Goal: Task Accomplishment & Management: Complete application form

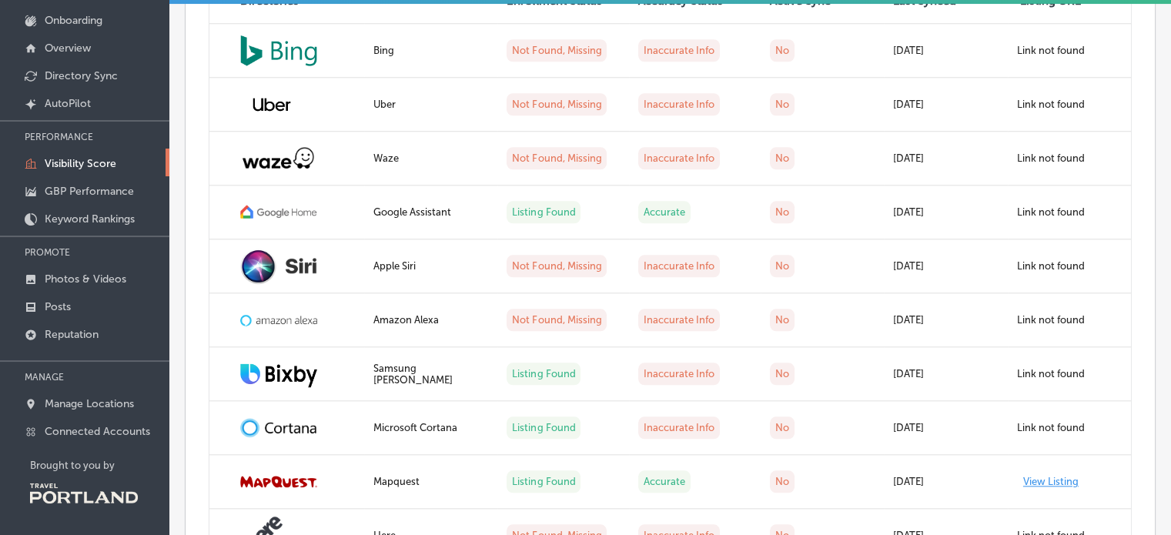
scroll to position [1411, 0]
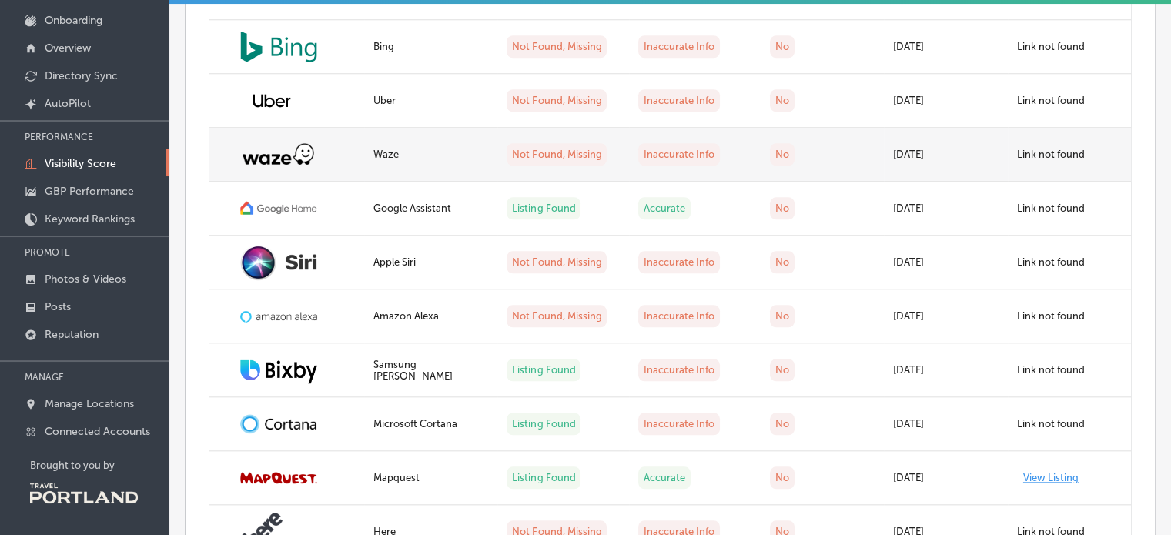
click at [332, 166] on div at bounding box center [297, 154] width 115 height 25
click at [477, 160] on div "Waze" at bounding box center [430, 155] width 115 height 12
click at [560, 182] on td "Not Found, Missing" at bounding box center [563, 155] width 132 height 54
click at [562, 165] on label "Not Found, Missing" at bounding box center [556, 154] width 100 height 22
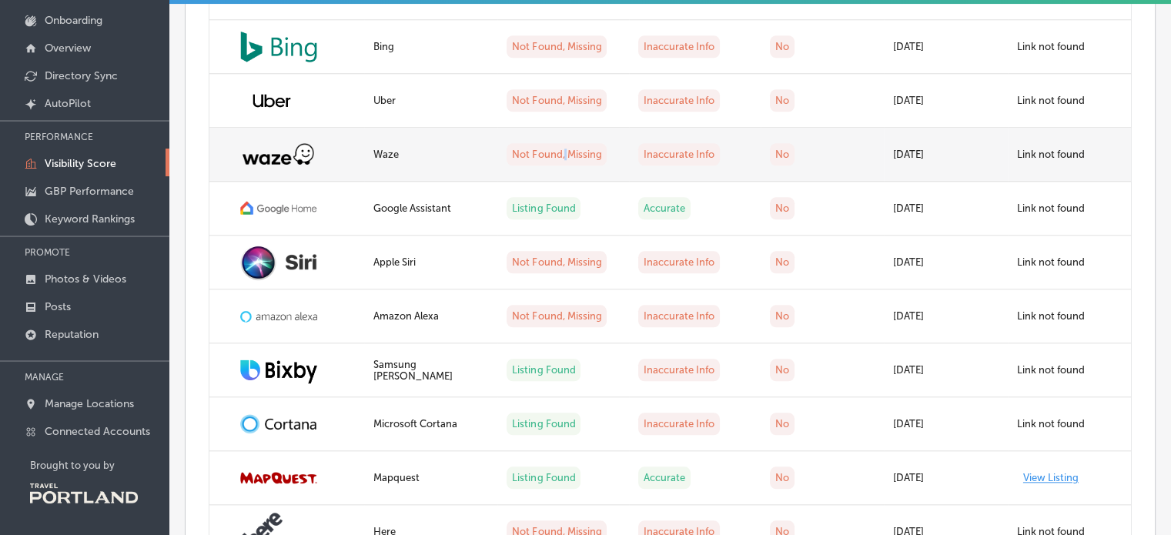
click at [562, 165] on label "Not Found, Missing" at bounding box center [556, 154] width 100 height 22
click at [696, 165] on label "Inaccurate Info" at bounding box center [679, 154] width 82 height 22
click at [765, 182] on td "No" at bounding box center [821, 155] width 123 height 54
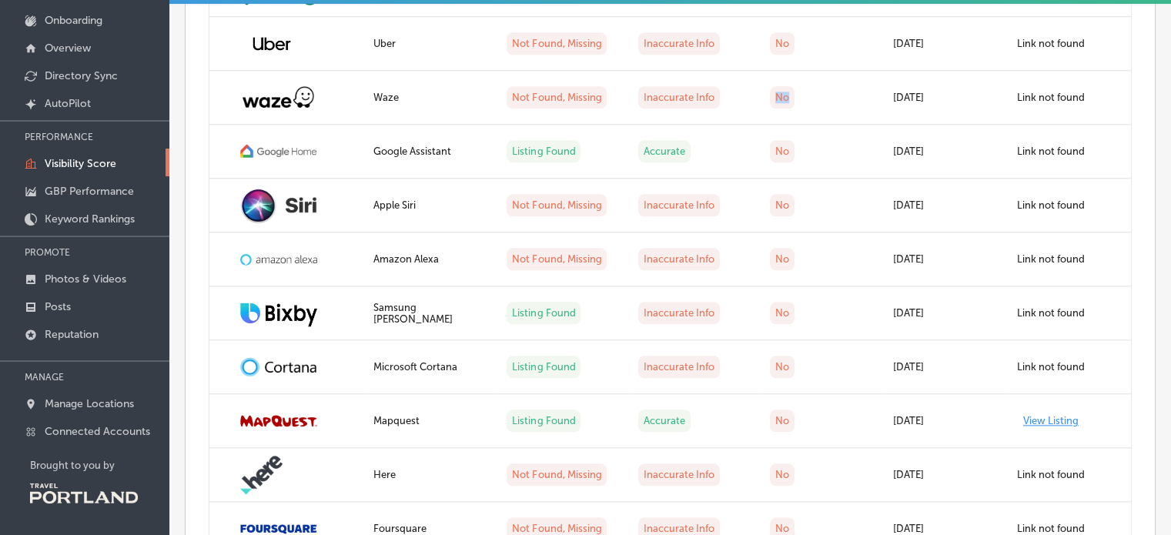
scroll to position [1455, 0]
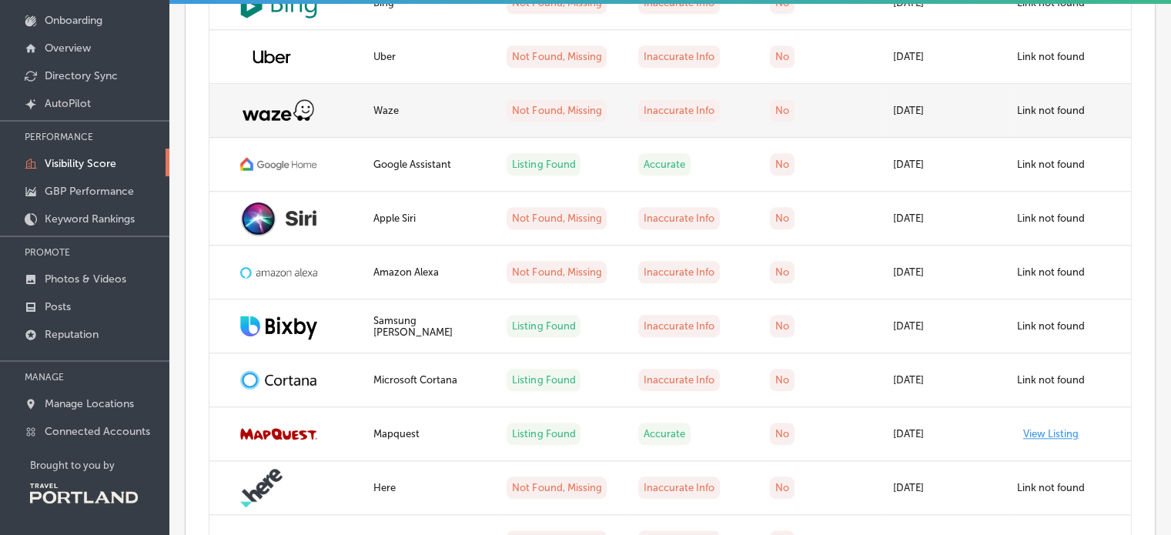
click at [549, 122] on label "Not Found, Missing" at bounding box center [556, 110] width 100 height 22
click at [278, 122] on img at bounding box center [278, 110] width 77 height 25
click at [280, 122] on img at bounding box center [278, 110] width 77 height 25
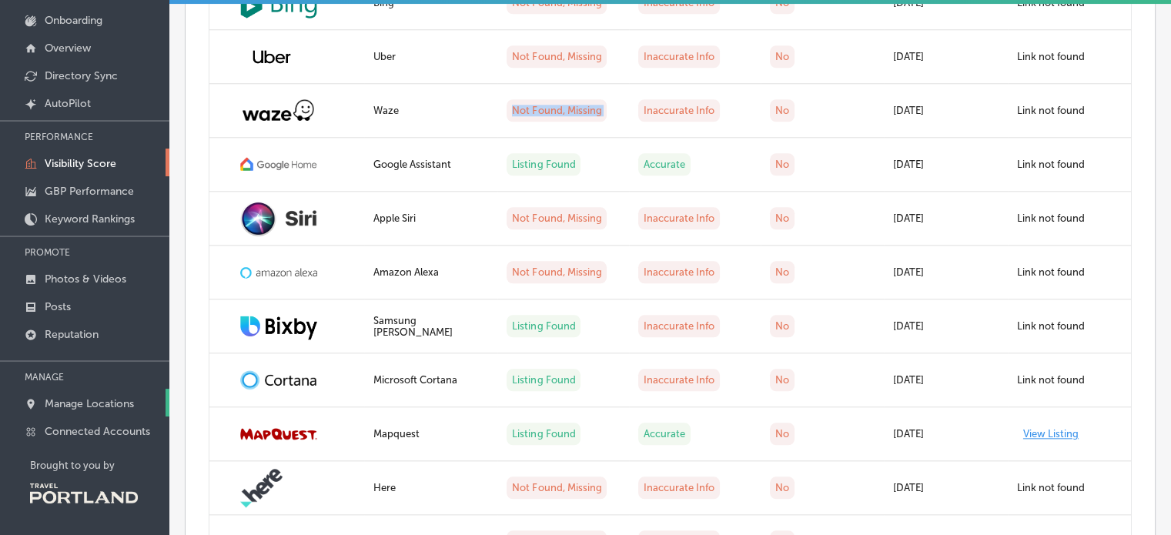
click at [89, 403] on p "Manage Locations" at bounding box center [89, 403] width 89 height 13
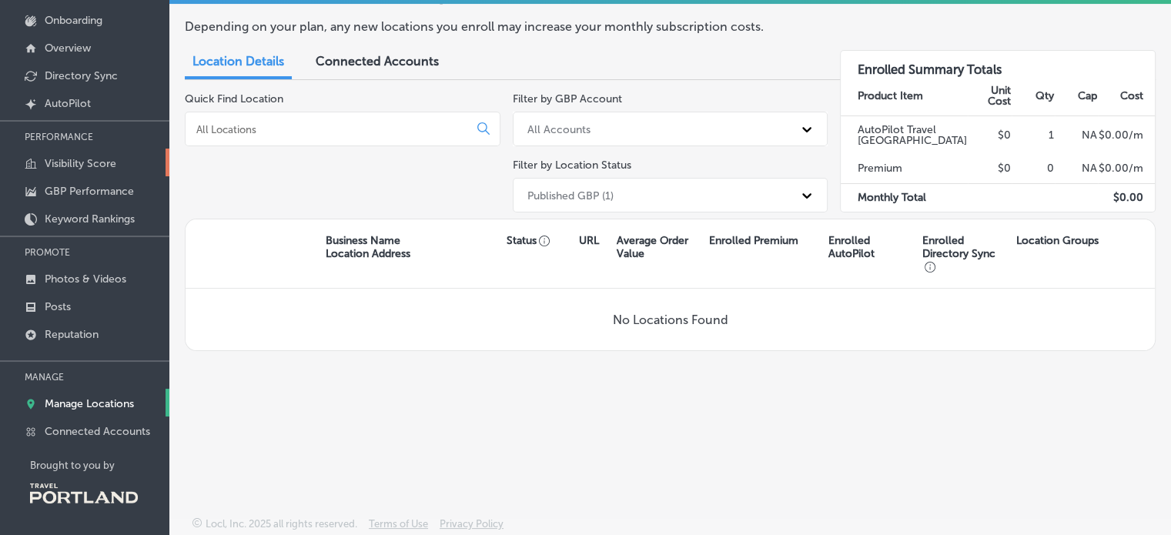
click at [105, 165] on p "Visibility Score" at bounding box center [81, 163] width 72 height 13
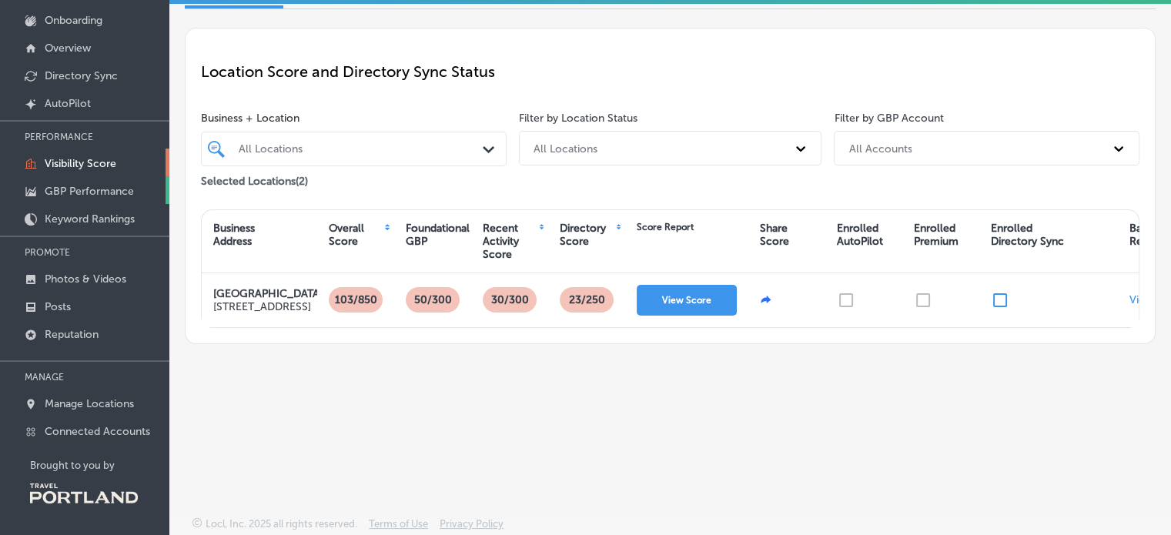
click at [89, 200] on link "GBP Performance" at bounding box center [84, 190] width 169 height 28
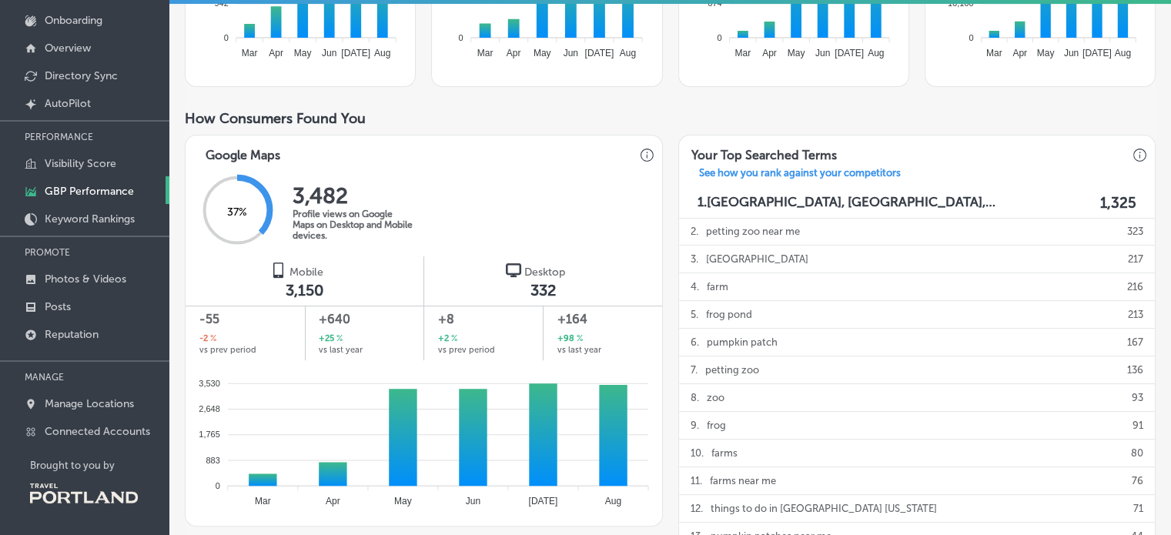
scroll to position [342, 0]
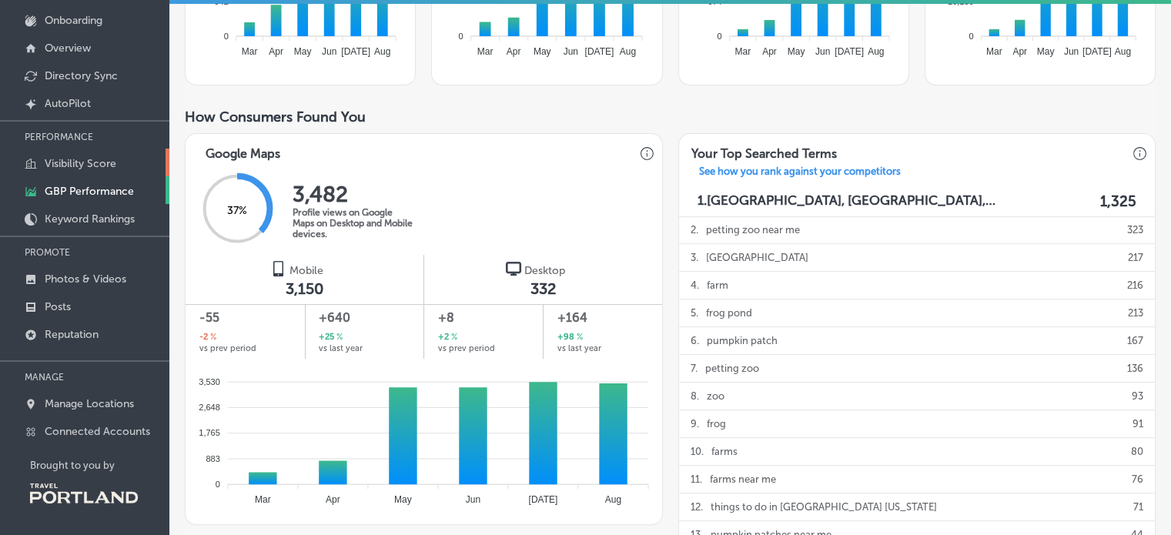
click at [99, 159] on p "Visibility Score" at bounding box center [81, 163] width 72 height 13
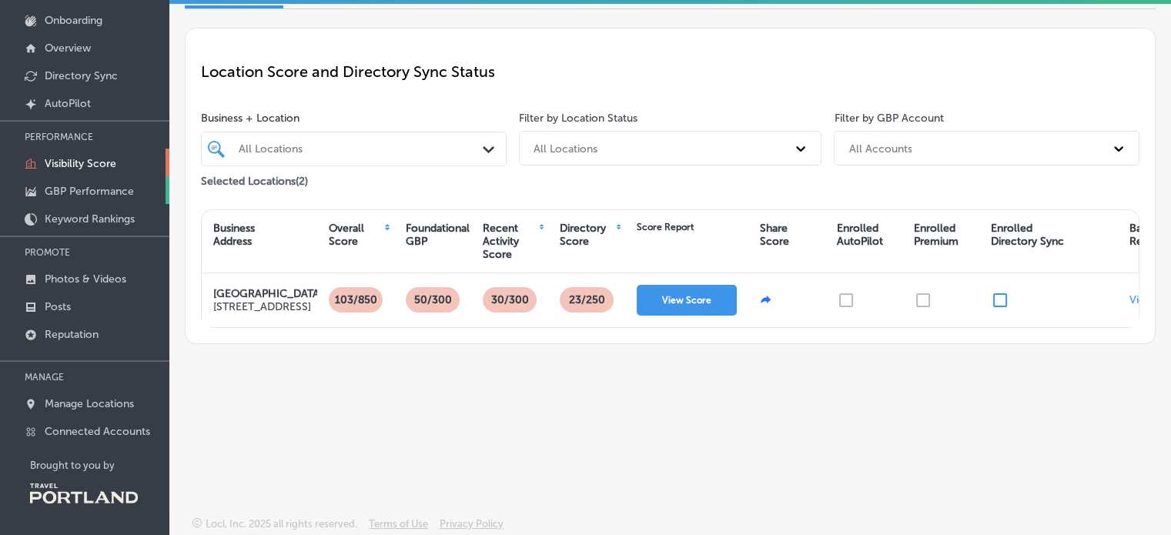
click at [96, 190] on p "GBP Performance" at bounding box center [89, 191] width 89 height 13
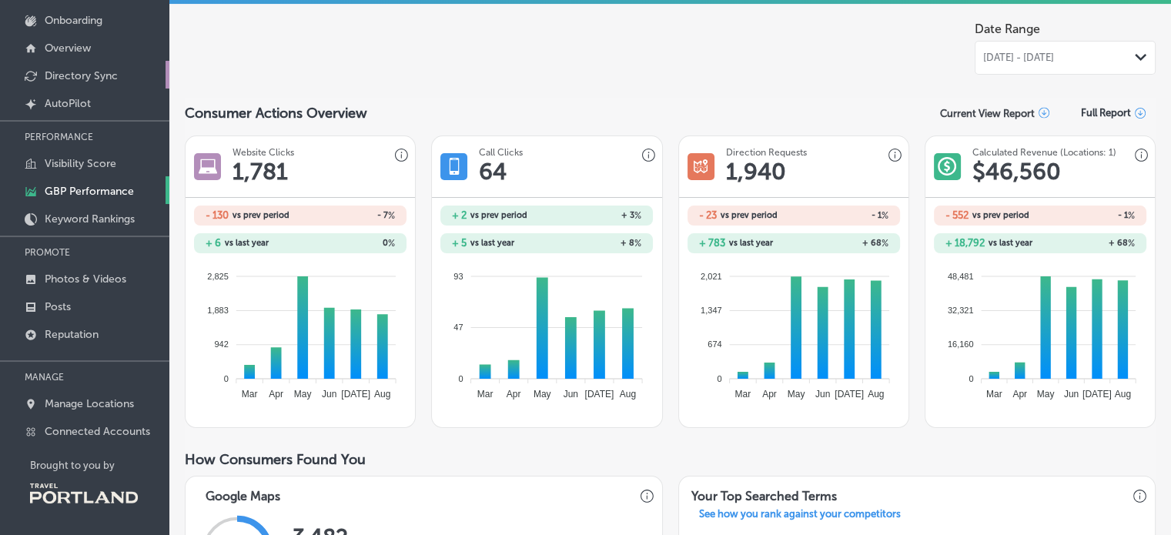
click at [95, 72] on p "Directory Sync" at bounding box center [81, 75] width 73 height 13
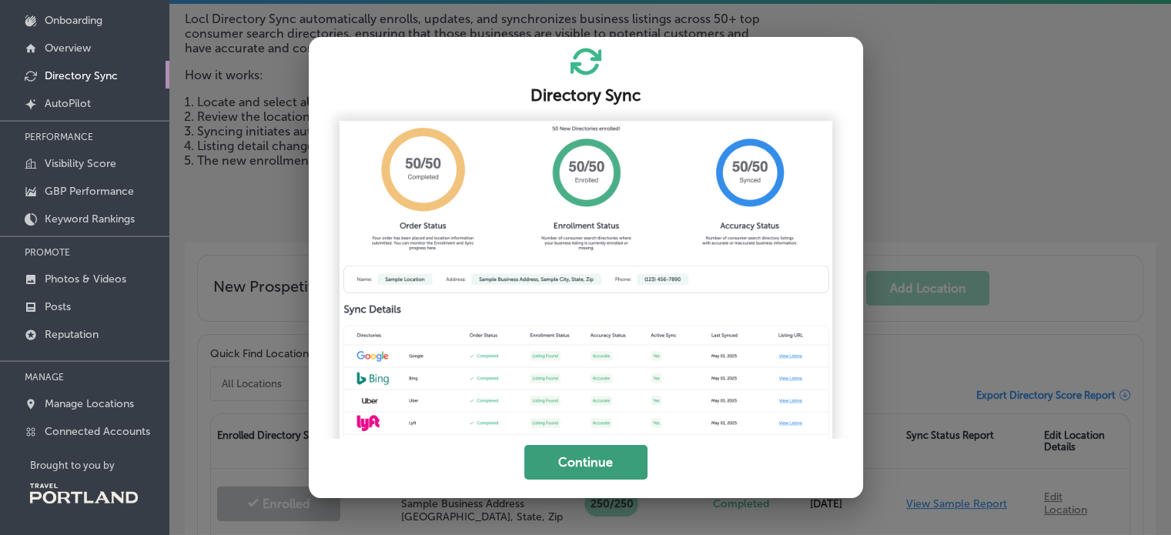
click at [600, 460] on button "Continue" at bounding box center [585, 462] width 123 height 35
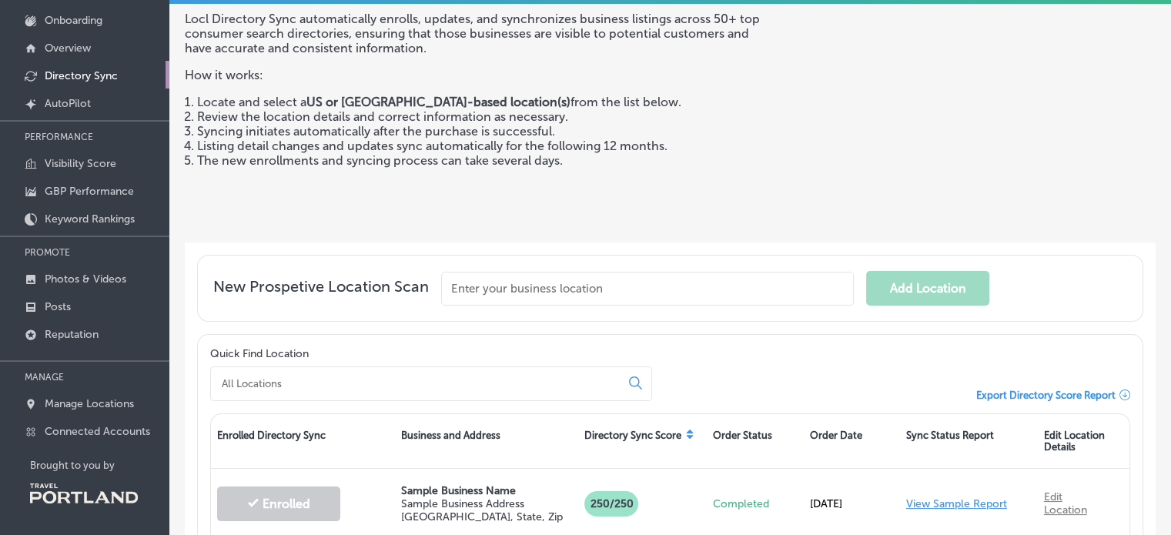
click at [529, 289] on input "text" at bounding box center [647, 289] width 412 height 34
type input "2"
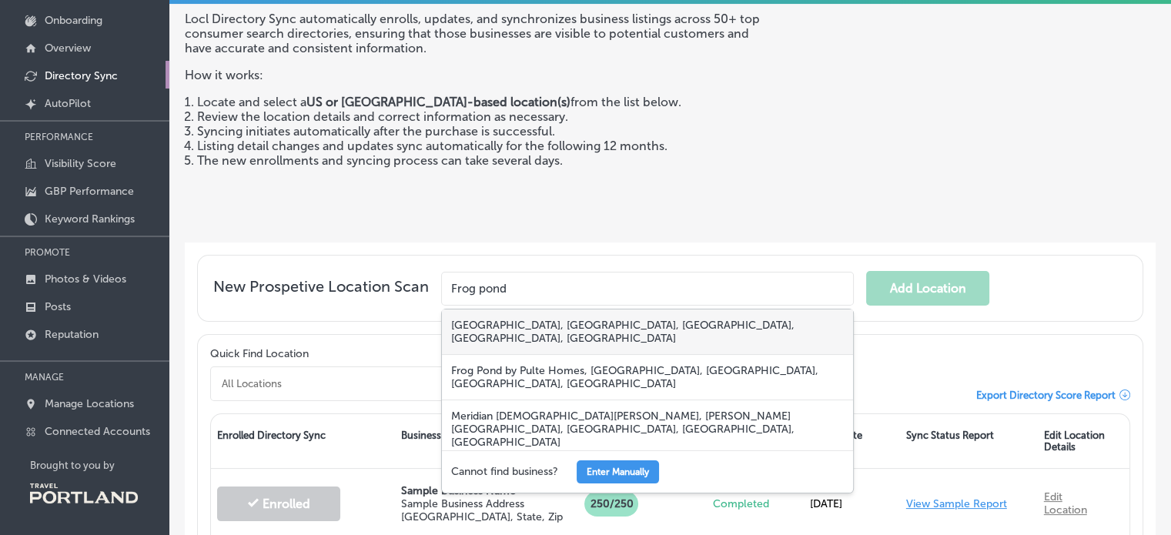
click at [585, 316] on div "[GEOGRAPHIC_DATA], [GEOGRAPHIC_DATA], [GEOGRAPHIC_DATA], [GEOGRAPHIC_DATA], [GE…" at bounding box center [647, 331] width 411 height 45
type input "[GEOGRAPHIC_DATA], [GEOGRAPHIC_DATA], [GEOGRAPHIC_DATA], [GEOGRAPHIC_DATA], [GE…"
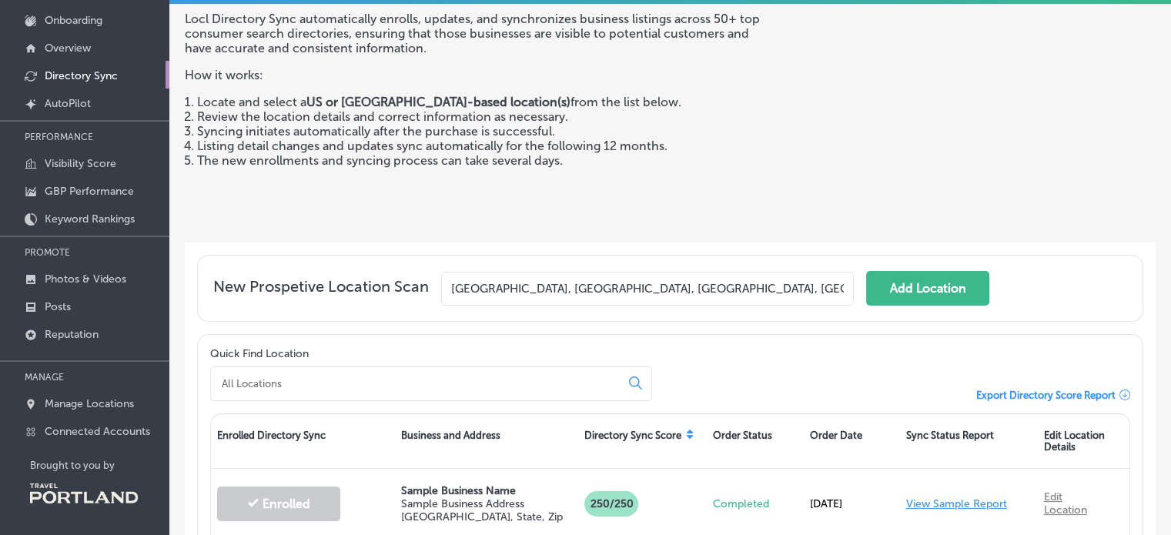
drag, startPoint x: 912, startPoint y: 283, endPoint x: 1010, endPoint y: 366, distance: 128.3
click at [1010, 366] on div "New Prospetive Location [GEOGRAPHIC_DATA], [GEOGRAPHIC_DATA], [GEOGRAPHIC_DATA]…" at bounding box center [670, 451] width 970 height 419
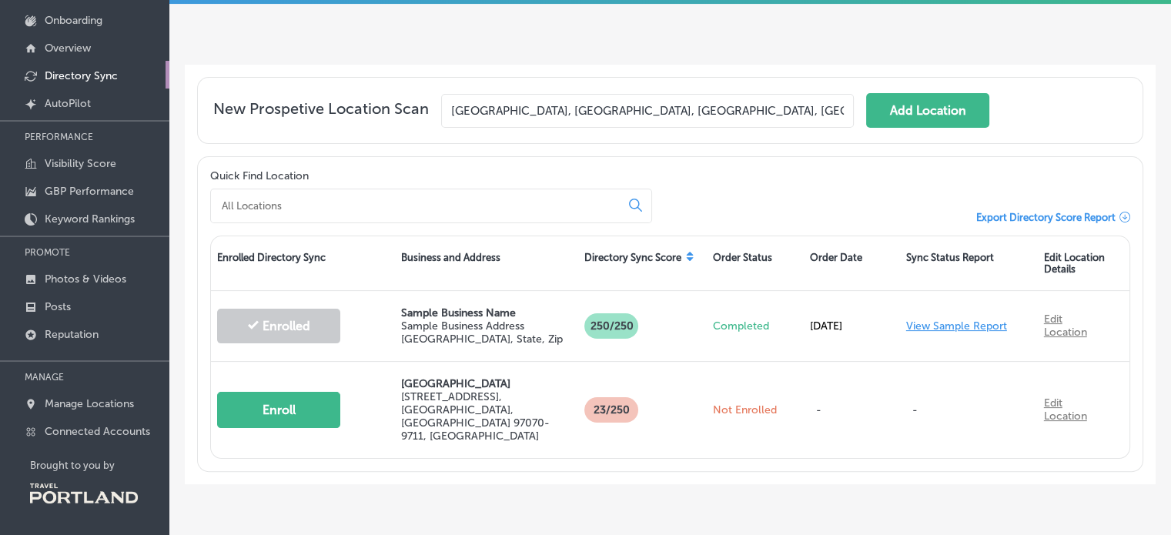
scroll to position [201, 0]
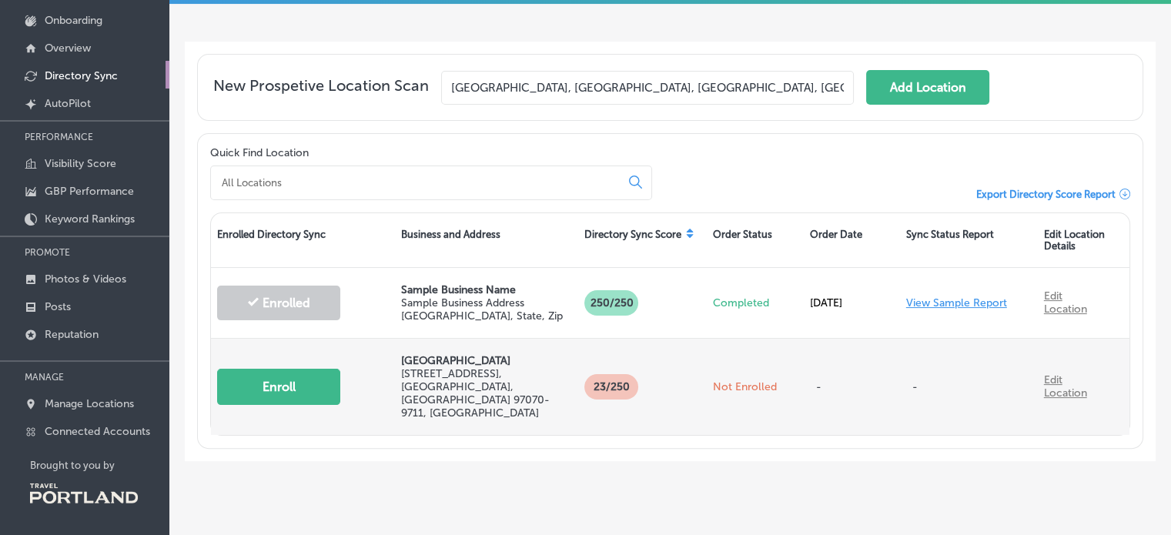
click at [301, 375] on button "Enroll" at bounding box center [278, 387] width 123 height 36
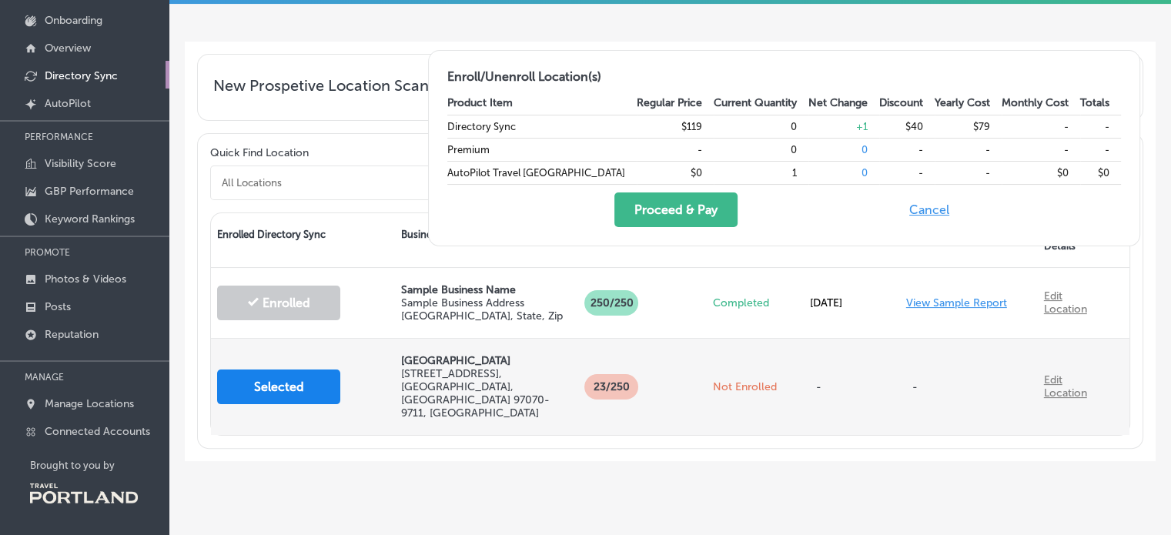
click at [296, 376] on button "Selected" at bounding box center [278, 386] width 123 height 35
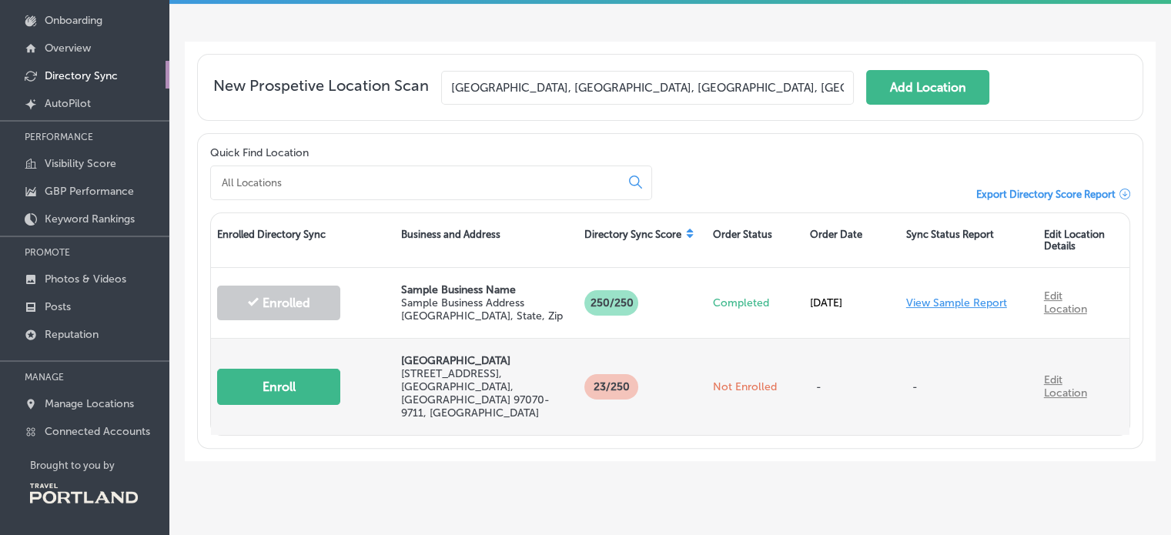
click at [306, 373] on button "Enroll" at bounding box center [278, 387] width 123 height 36
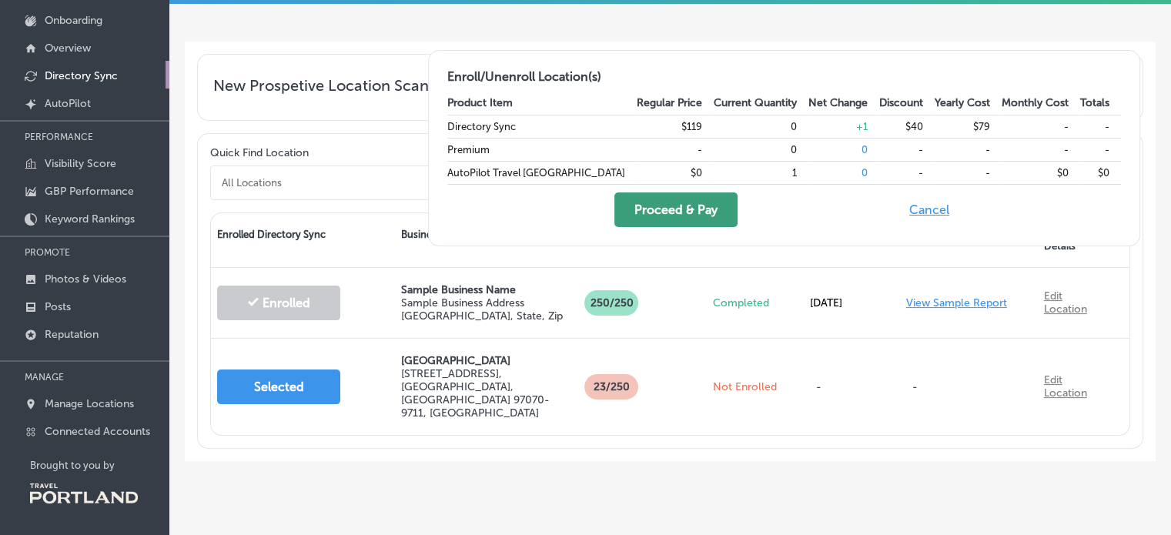
click at [726, 203] on button "Proceed & Pay" at bounding box center [675, 209] width 123 height 35
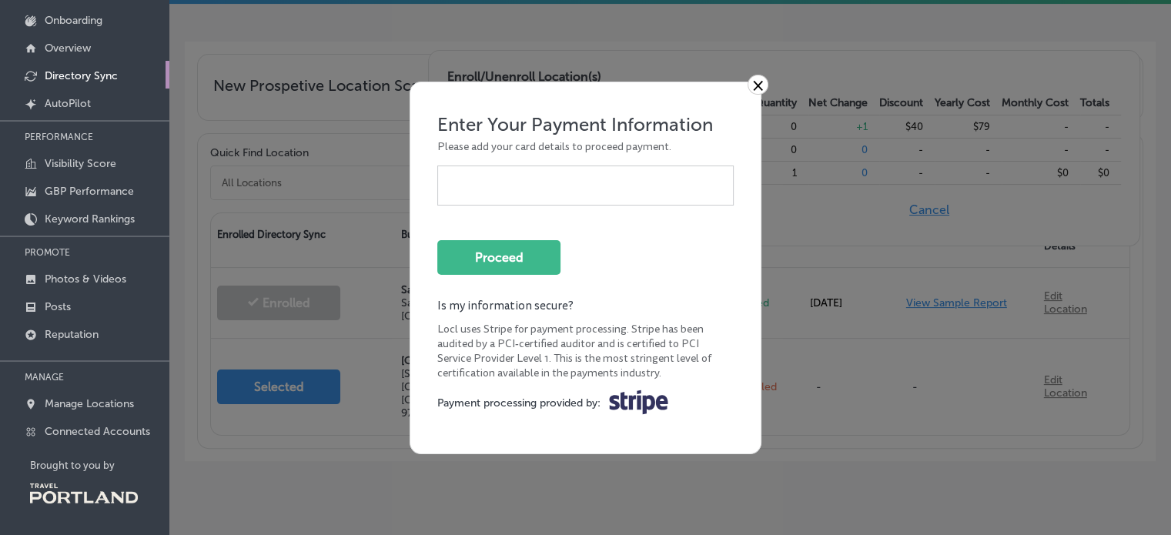
click at [765, 78] on link "×" at bounding box center [757, 85] width 21 height 20
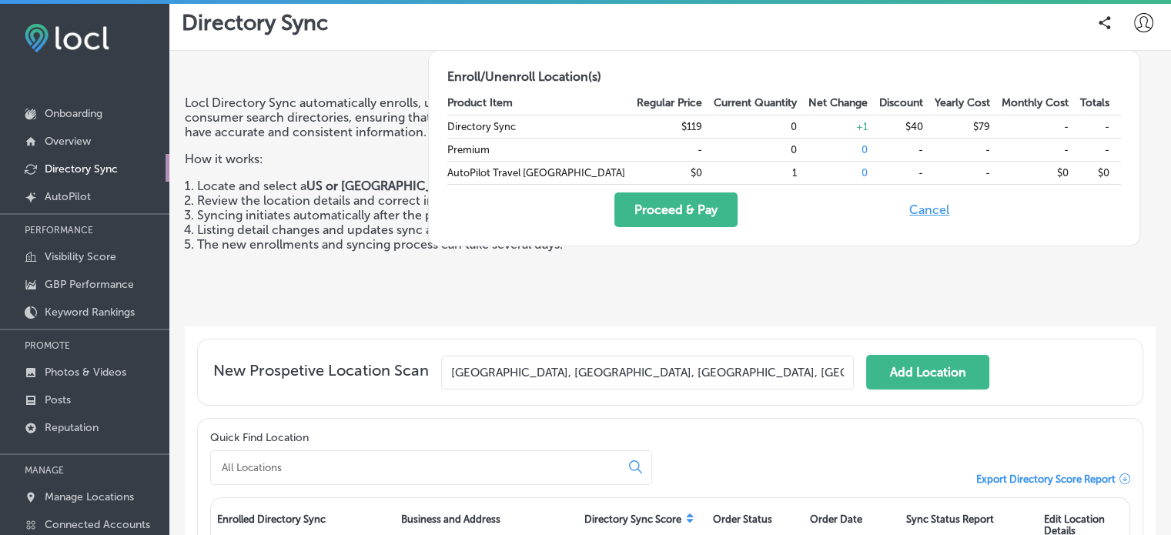
scroll to position [0, 0]
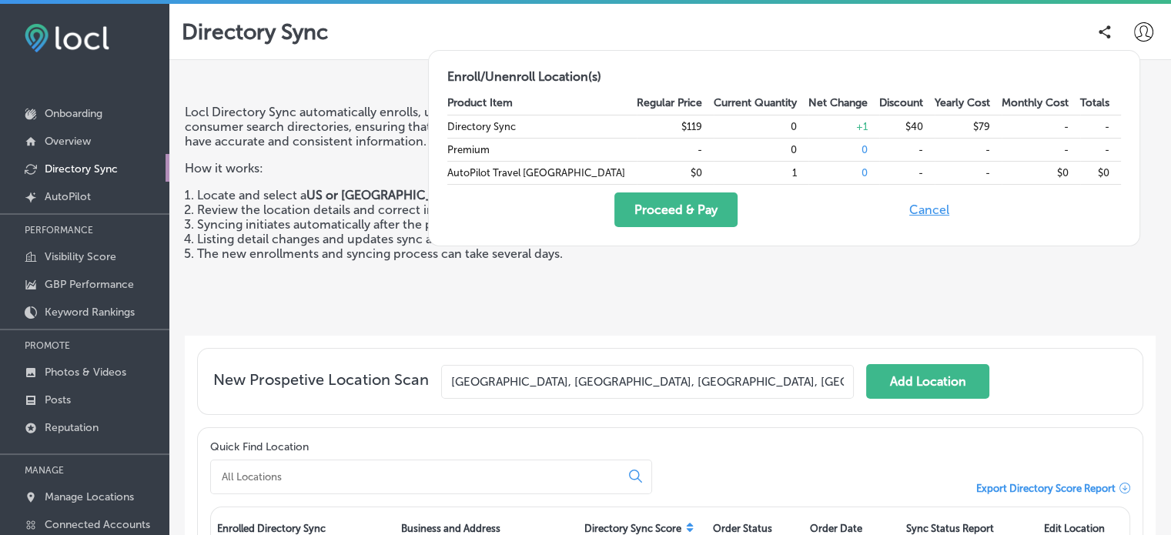
click at [937, 209] on button "Cancel" at bounding box center [928, 209] width 49 height 35
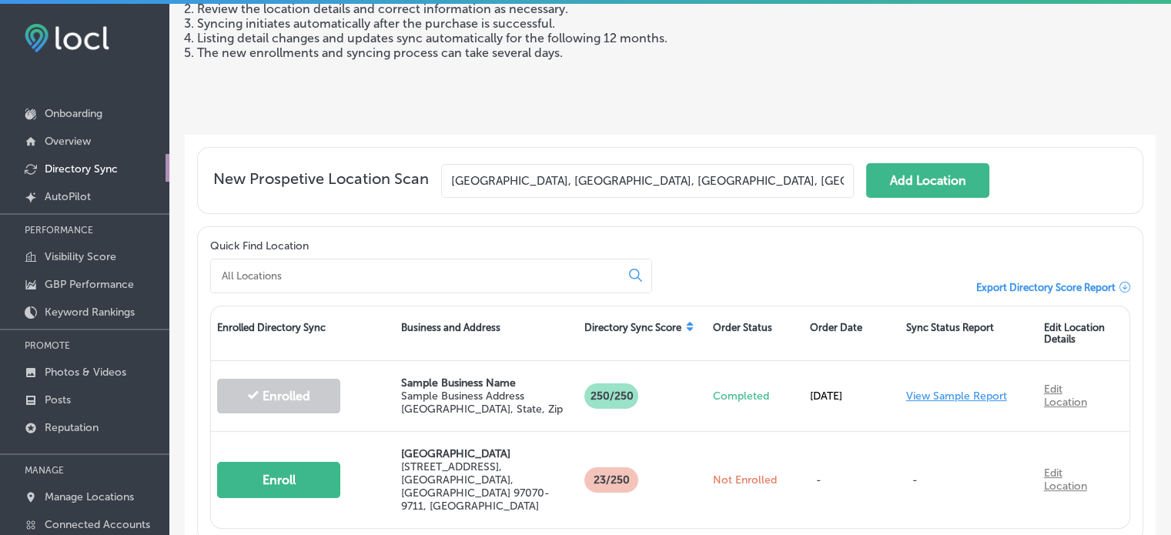
scroll to position [93, 0]
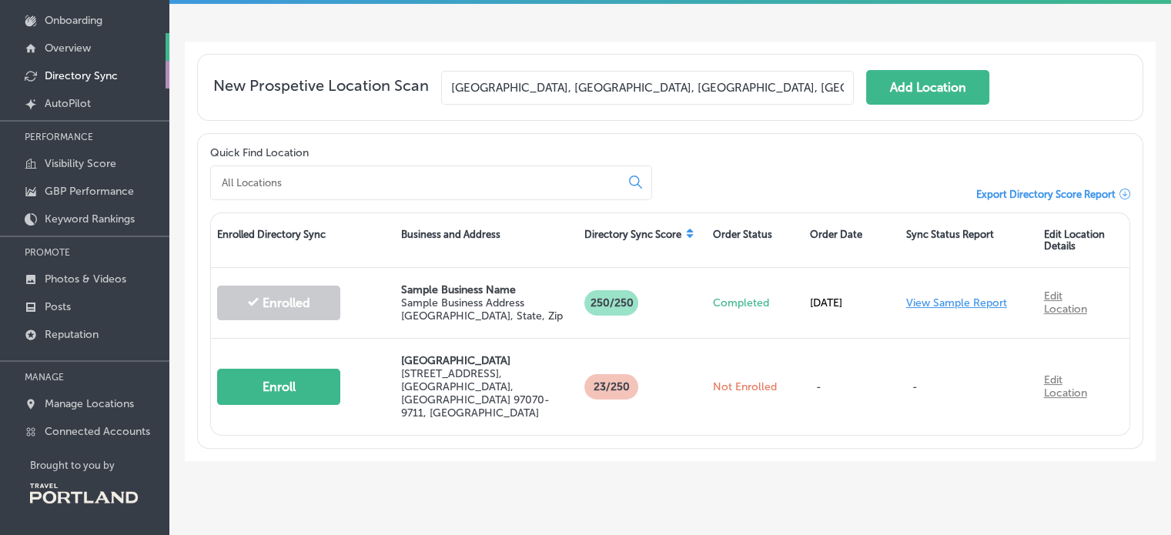
click at [74, 52] on p "Overview" at bounding box center [68, 48] width 46 height 13
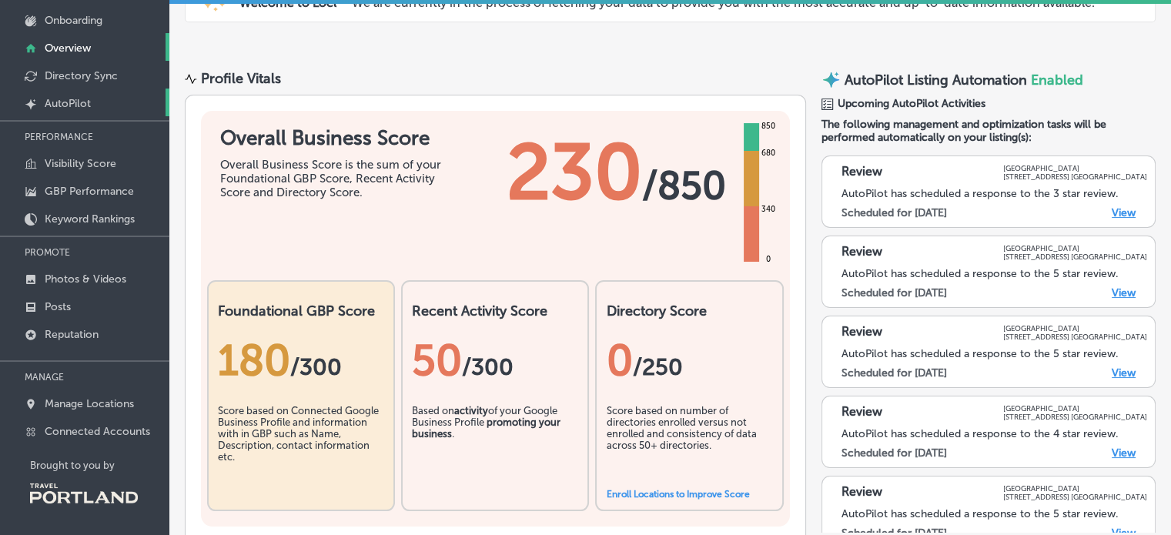
click at [72, 101] on p "AutoPilot" at bounding box center [68, 103] width 46 height 13
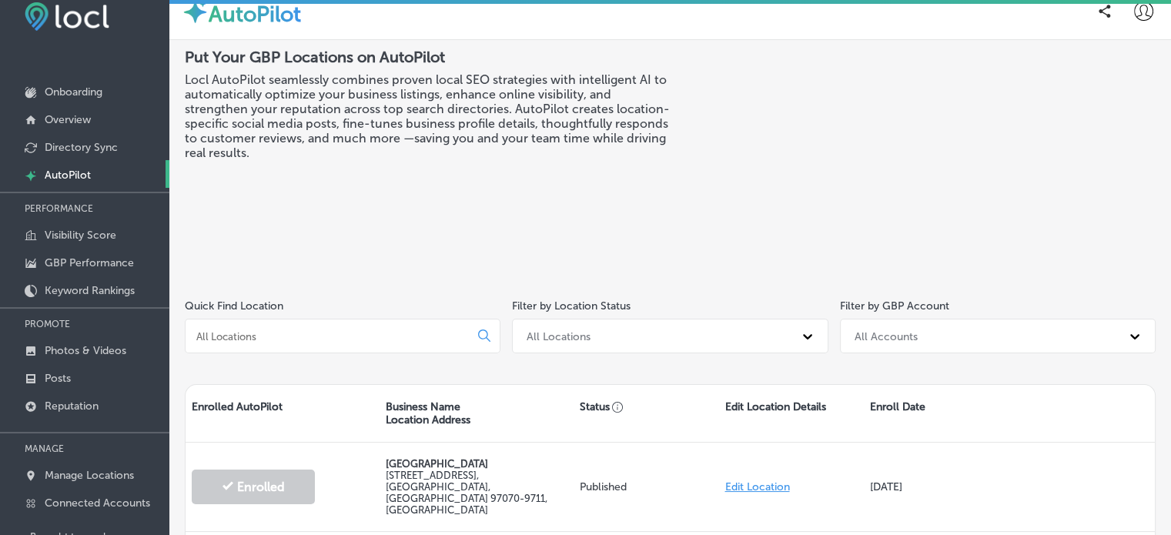
scroll to position [93, 0]
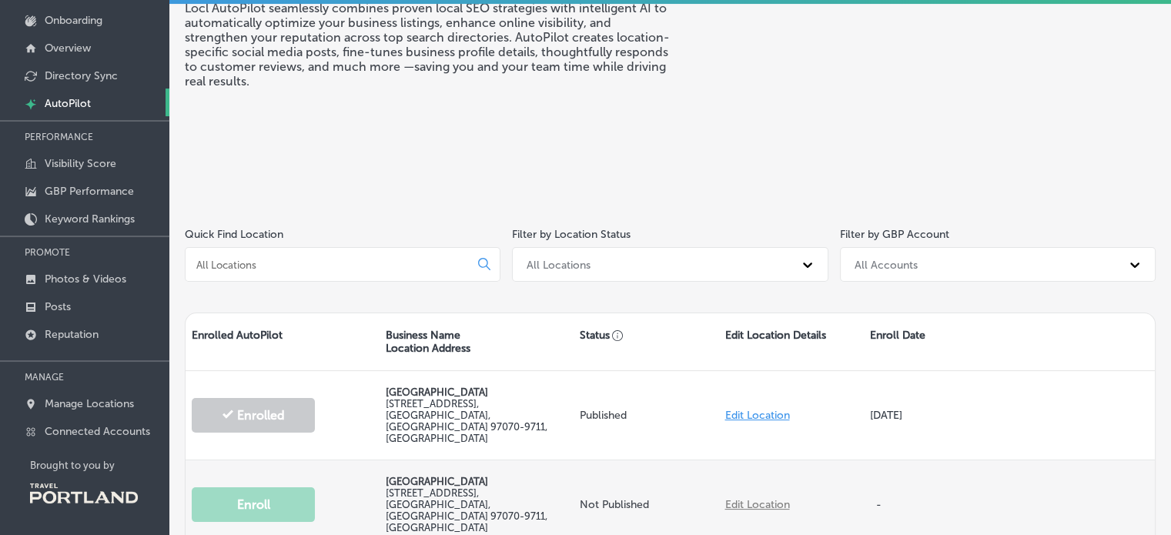
click at [449, 487] on label "[STREET_ADDRESS]" at bounding box center [467, 510] width 162 height 46
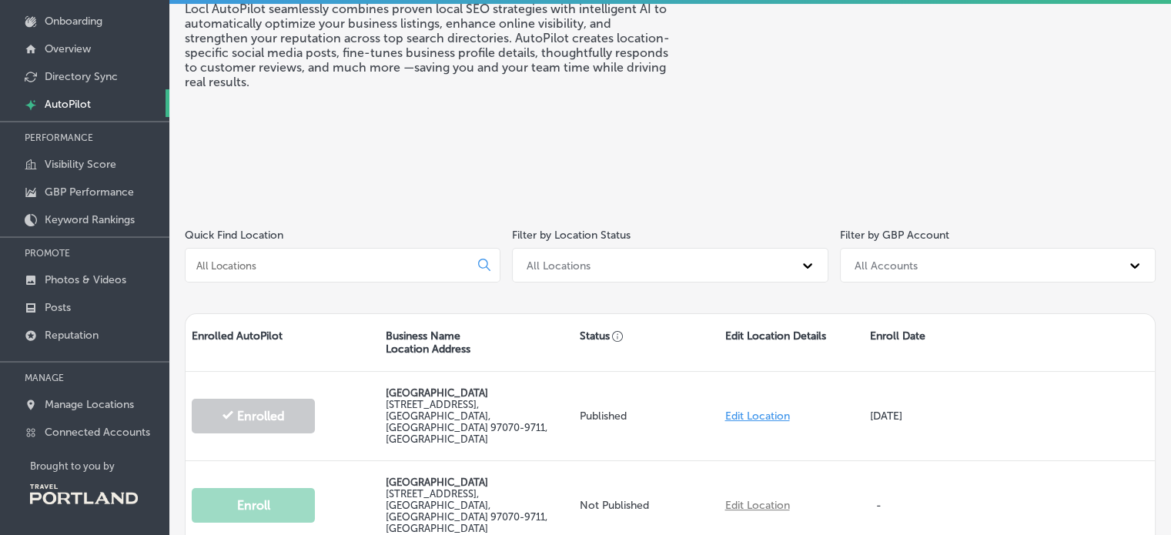
scroll to position [0, 0]
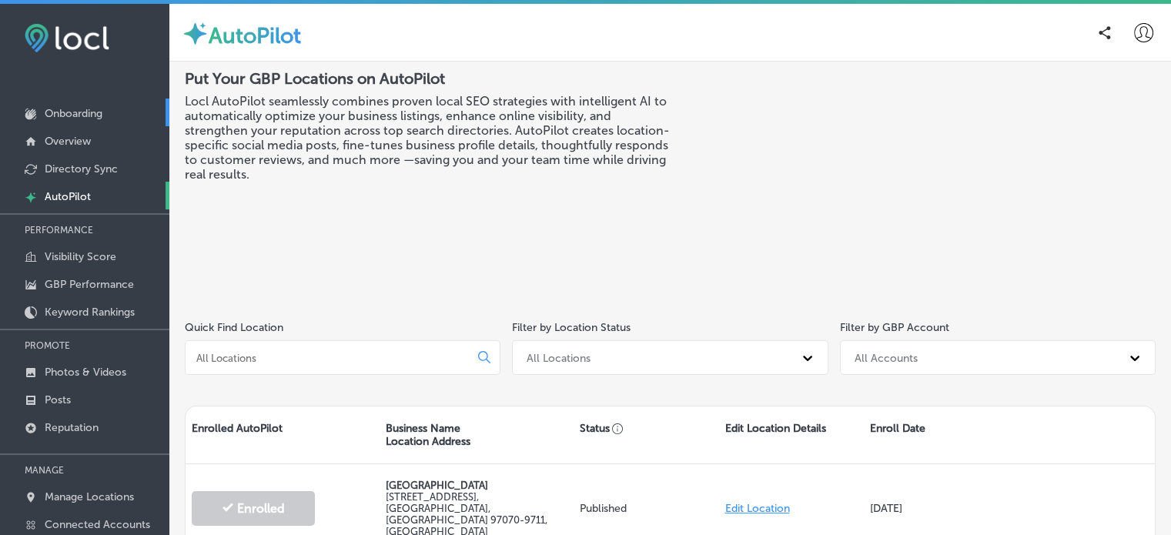
click at [65, 105] on link "Onboarding" at bounding box center [84, 113] width 169 height 28
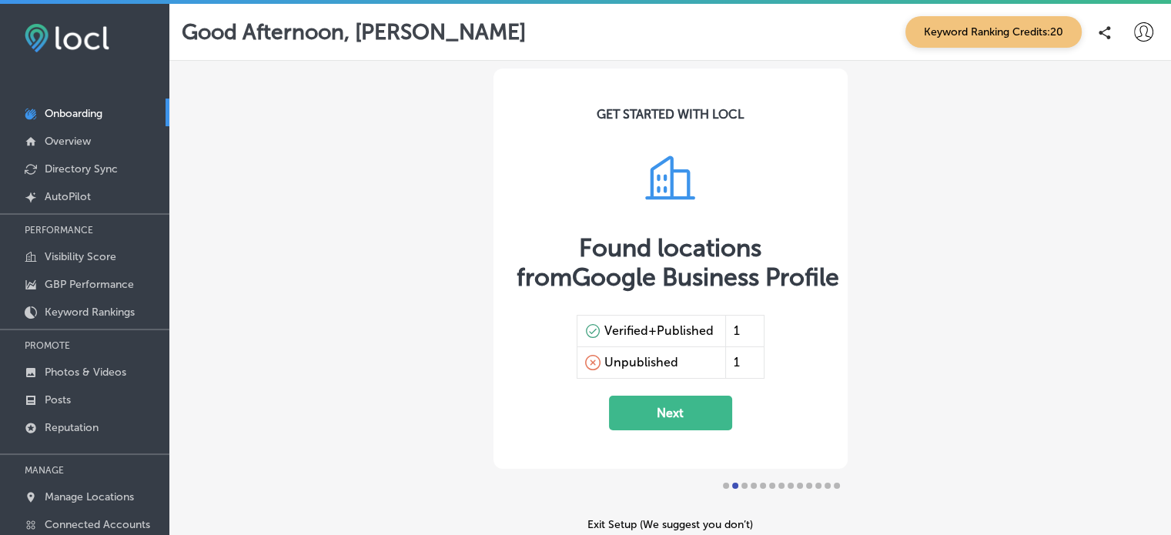
click at [674, 421] on button "Next" at bounding box center [670, 413] width 123 height 35
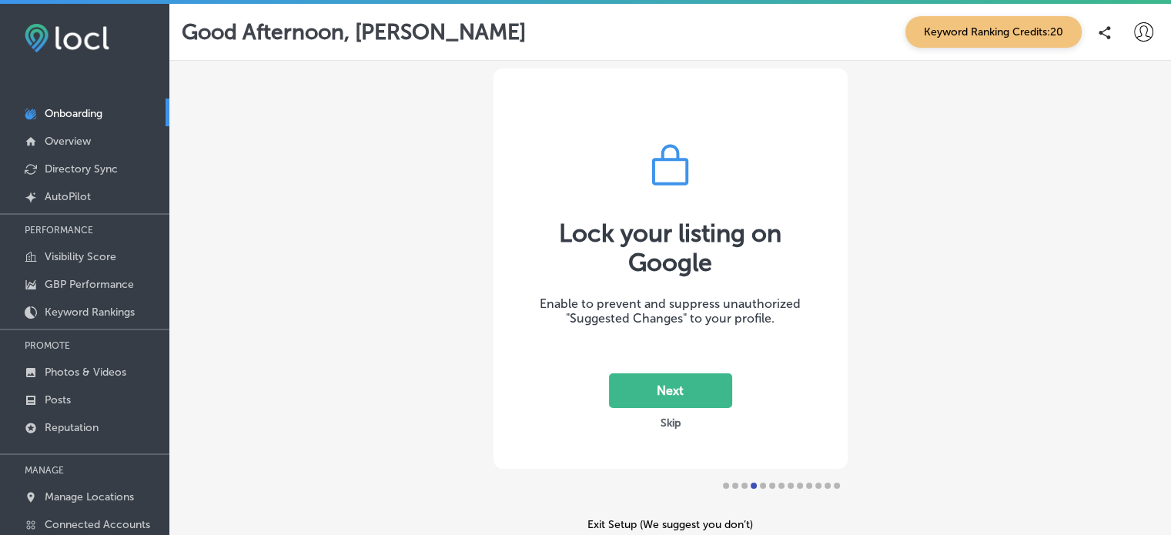
click at [649, 396] on button "Next" at bounding box center [670, 390] width 123 height 35
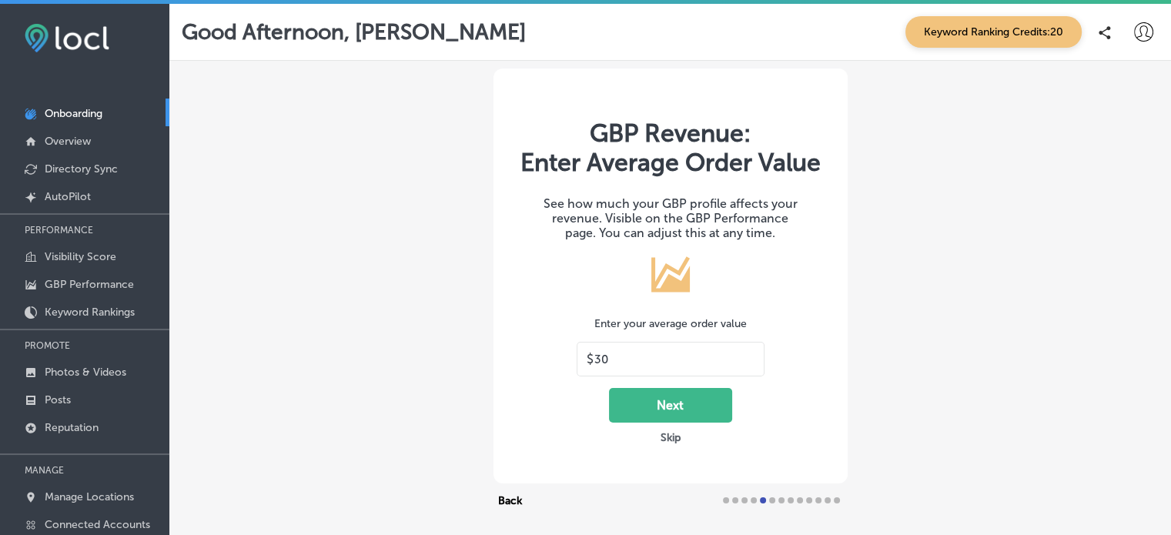
click at [629, 352] on input "30" at bounding box center [674, 359] width 160 height 14
type input "3"
type input "50"
click at [671, 403] on button "Next" at bounding box center [670, 405] width 123 height 35
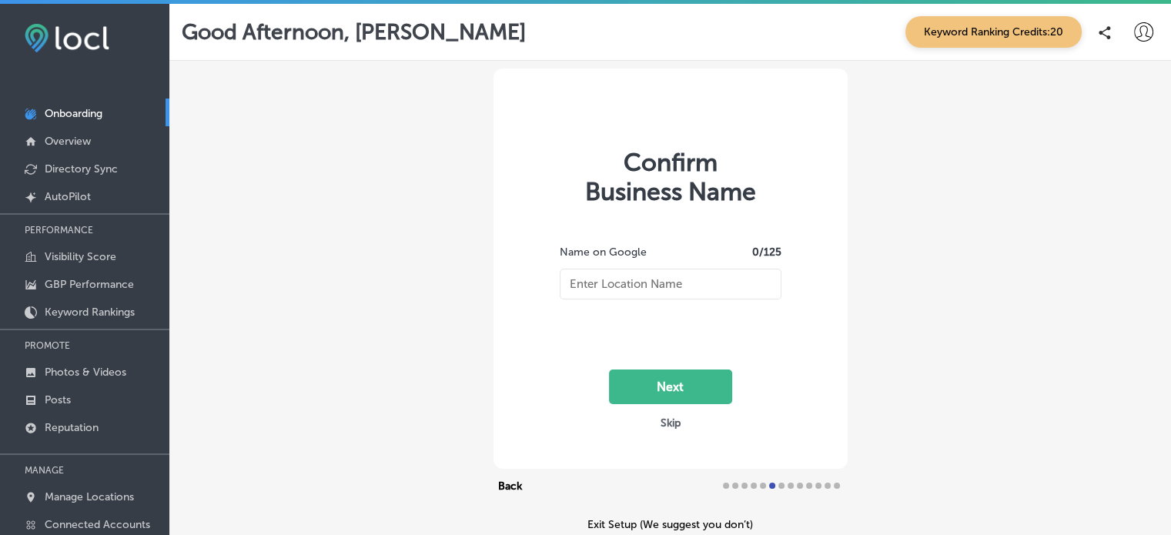
type input "[GEOGRAPHIC_DATA]"
click at [689, 392] on button "Next" at bounding box center [670, 386] width 123 height 35
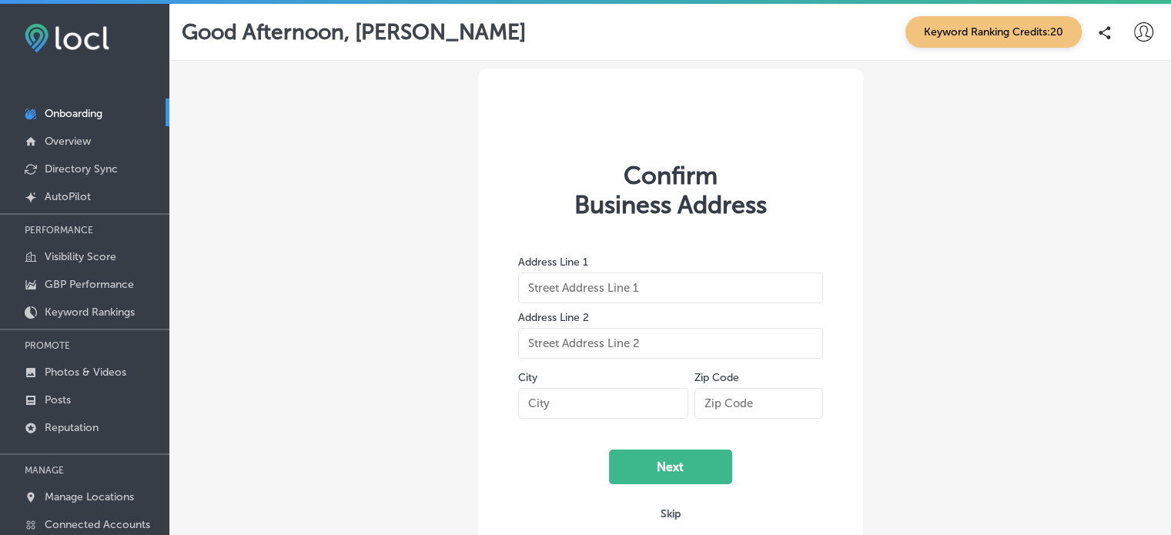
type input "[STREET_ADDRESS]"
type input "[GEOGRAPHIC_DATA]"
type input "97070-9711"
click at [656, 456] on button "Next" at bounding box center [670, 466] width 123 height 35
select select "US"
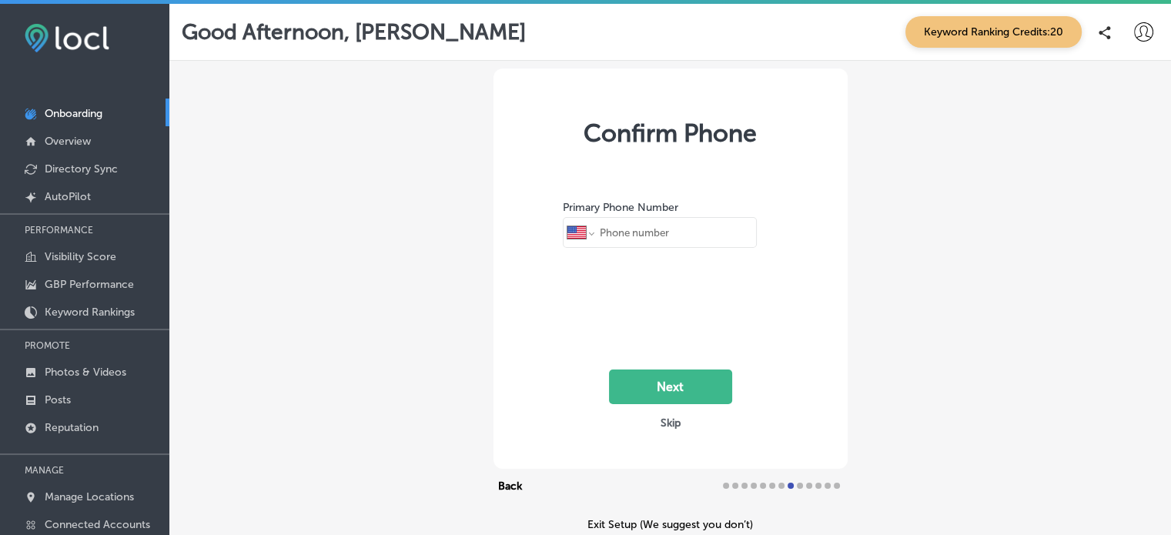
type input "[PHONE_NUMBER]"
click at [683, 389] on button "Next" at bounding box center [670, 386] width 123 height 35
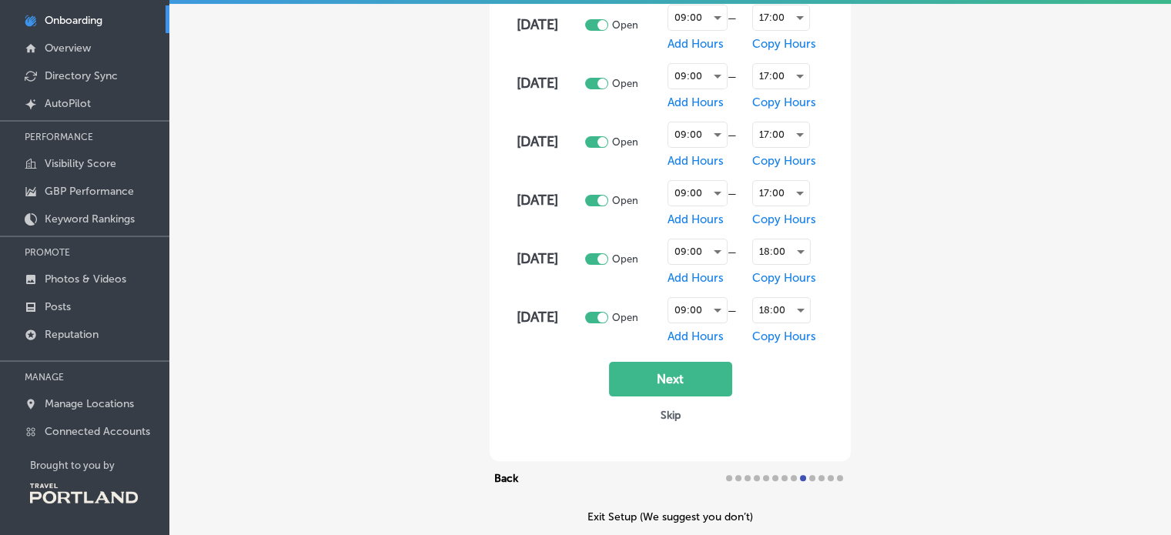
scroll to position [195, 0]
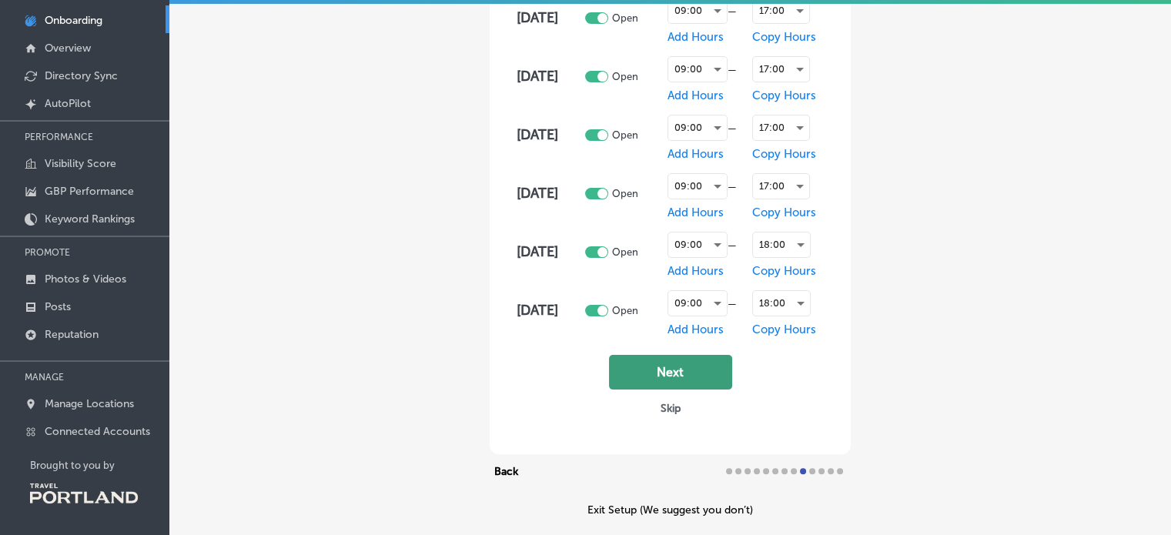
click at [702, 373] on button "Next" at bounding box center [670, 372] width 123 height 35
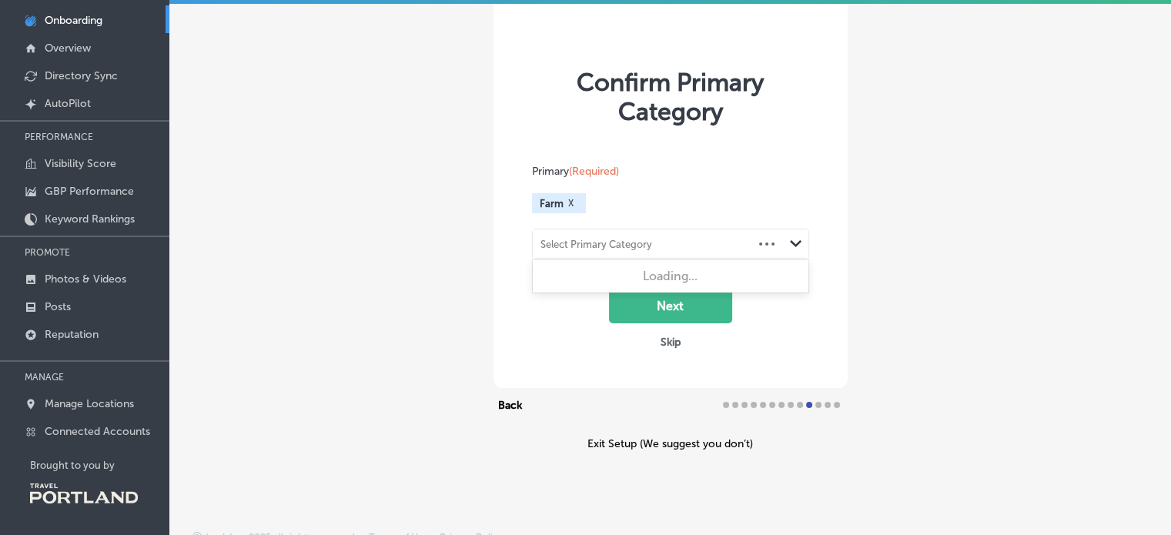
click at [585, 245] on div "Select Primary Category" at bounding box center [596, 245] width 112 height 12
click at [596, 271] on label "Pumpkin patch" at bounding box center [582, 276] width 81 height 14
type input "pumpkin"
click at [674, 309] on button "Next" at bounding box center [670, 306] width 123 height 35
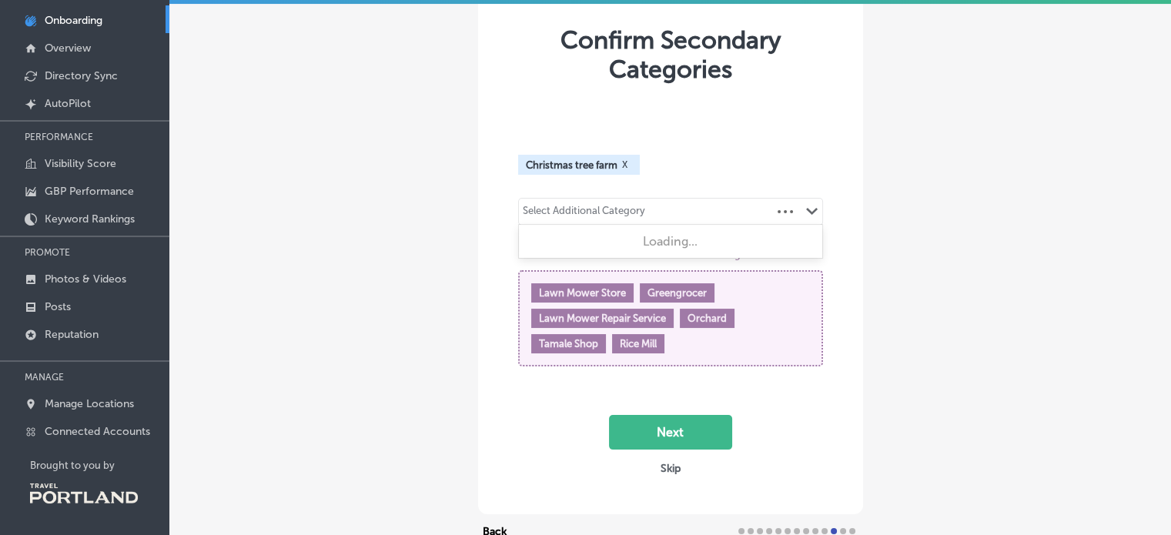
click at [615, 211] on div "Select Additional Category" at bounding box center [584, 214] width 122 height 18
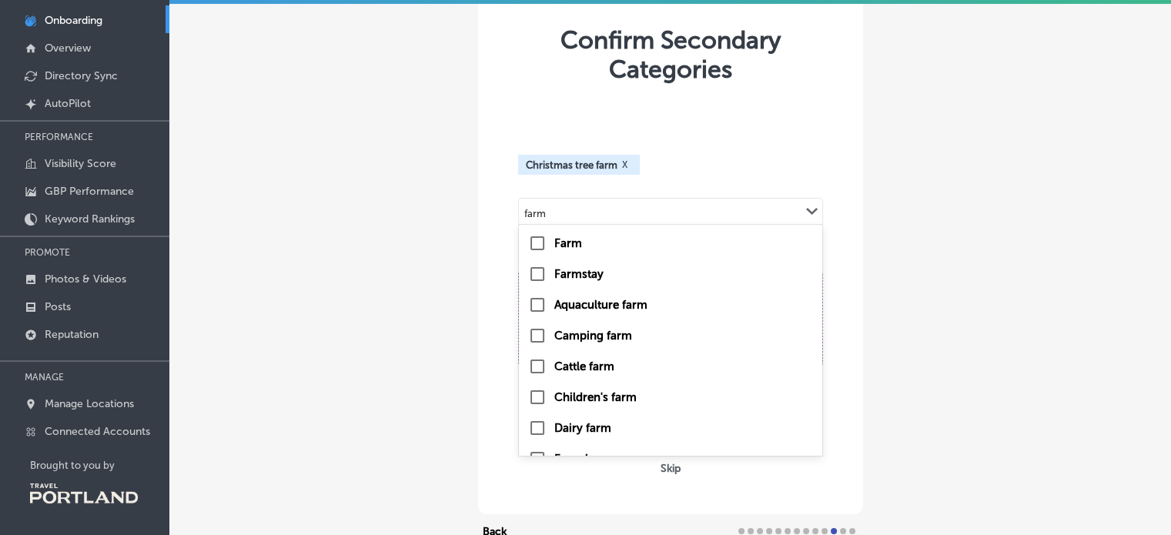
click at [531, 242] on input "checkbox" at bounding box center [537, 243] width 18 height 18
type input "farm"
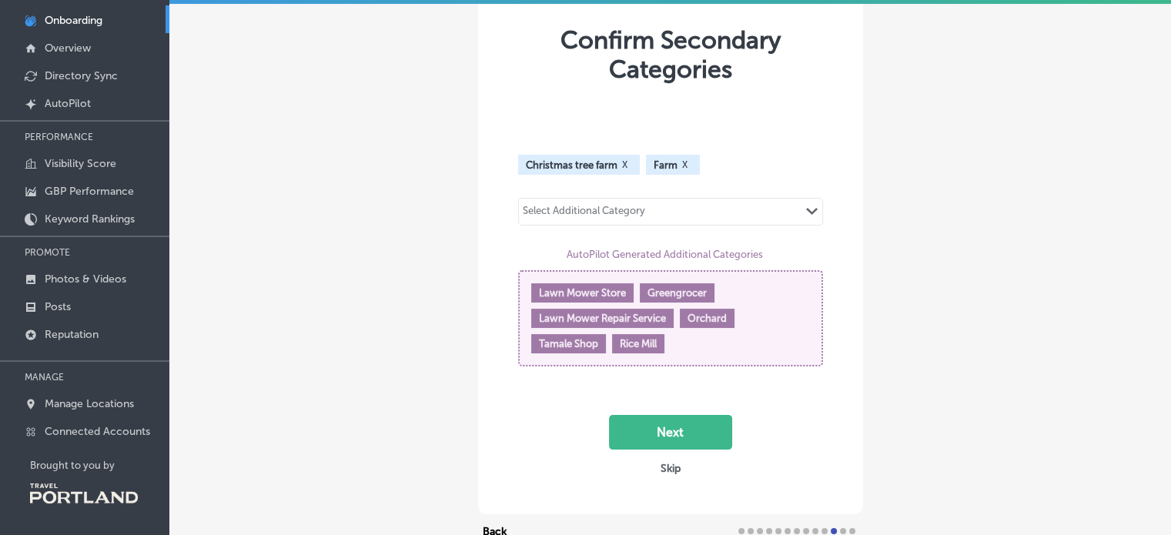
click at [613, 212] on div "Select Additional Category" at bounding box center [584, 214] width 122 height 18
type input "llama"
click at [613, 212] on div "Select Additional Category Path Created with Sketch." at bounding box center [670, 212] width 303 height 26
click at [613, 212] on div "Select Additional Category" at bounding box center [584, 214] width 122 height 18
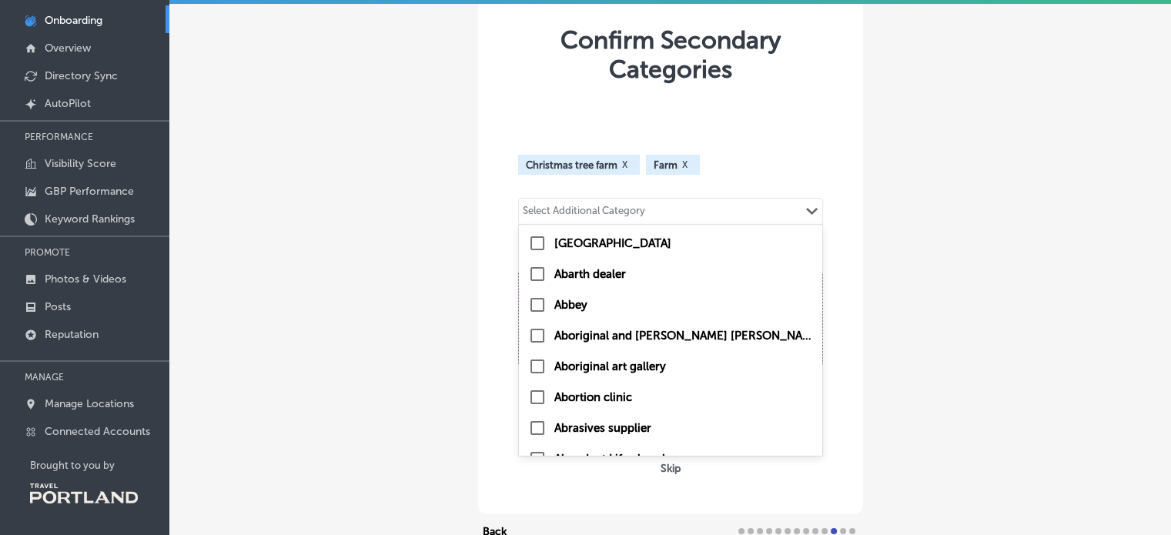
type input "f"
checkbox input "true"
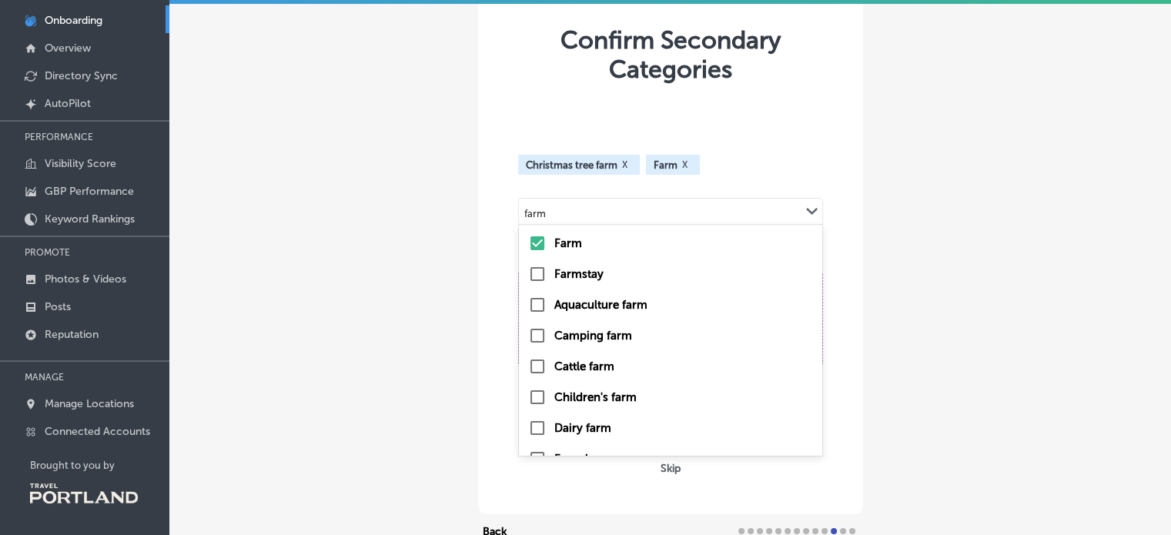
click at [601, 409] on div "Children's farm" at bounding box center [670, 397] width 303 height 31
type input "farm"
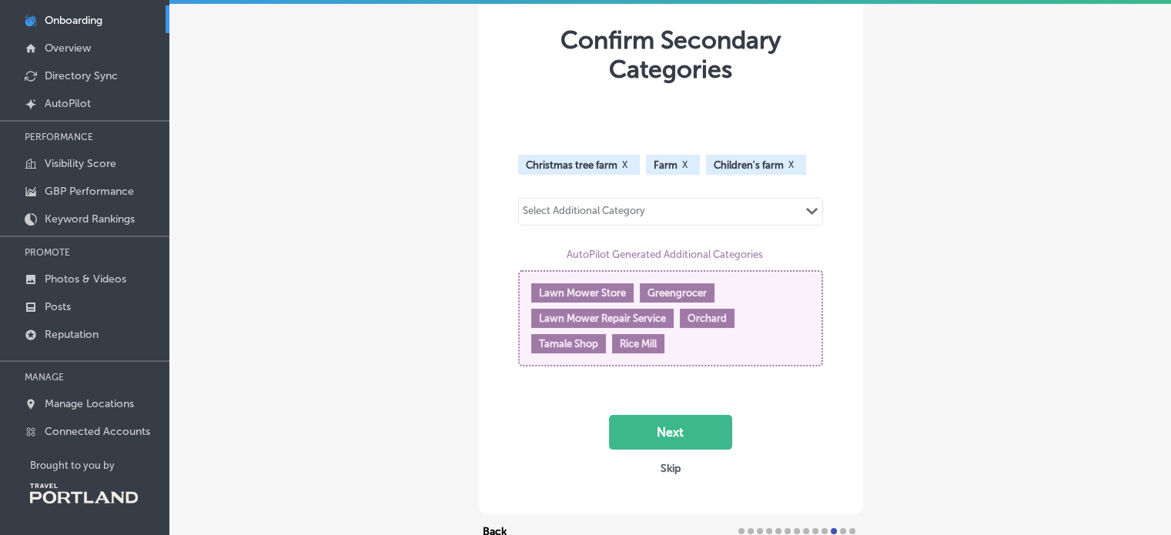
click at [600, 216] on div "Select Additional Category" at bounding box center [584, 214] width 122 height 18
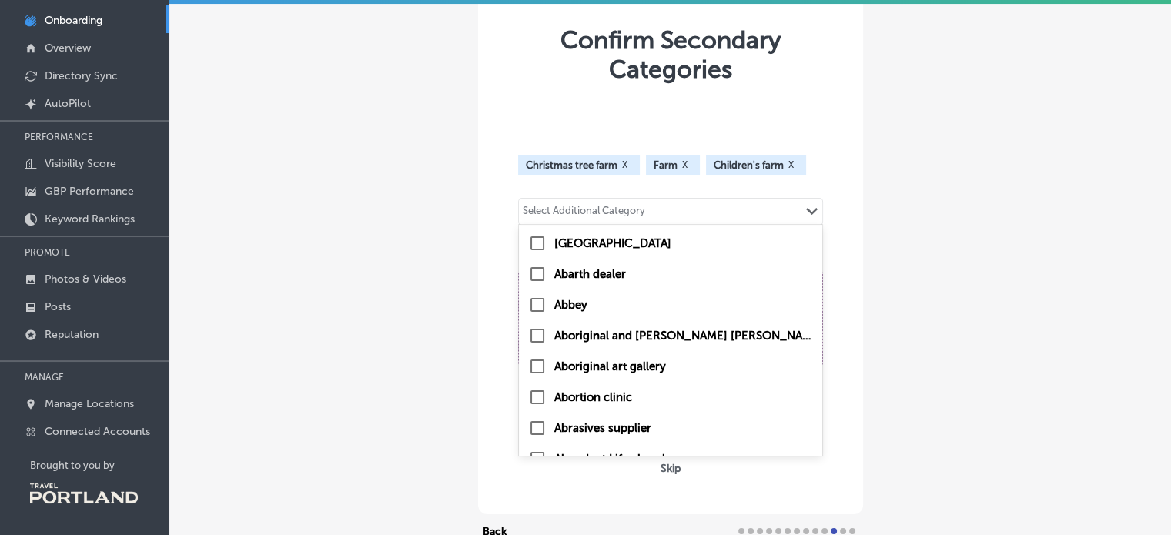
click at [559, 211] on div "Select Additional Category" at bounding box center [584, 214] width 122 height 18
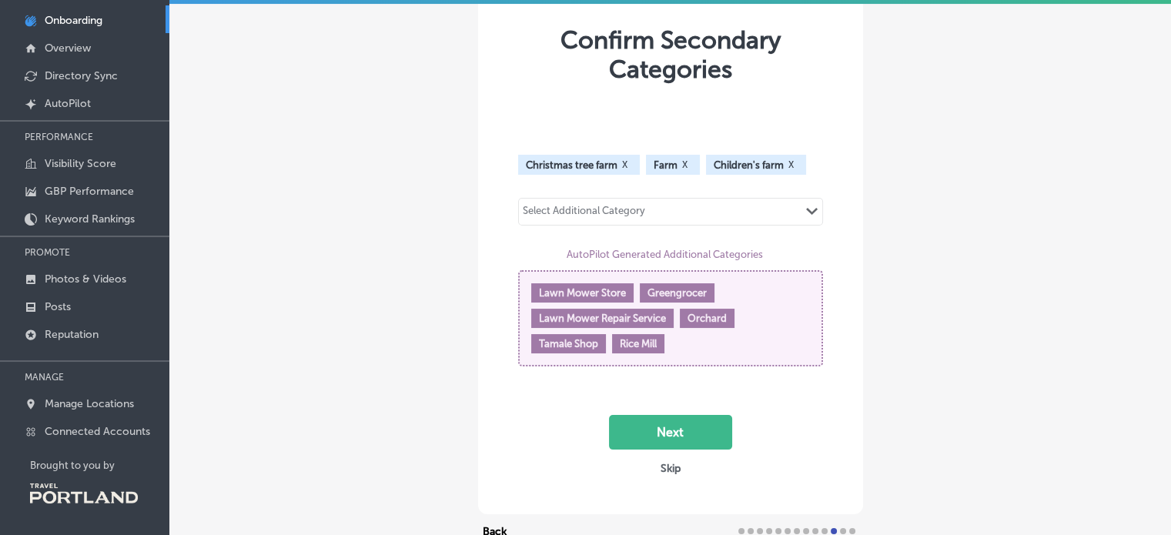
click at [559, 211] on div "Select Additional Category" at bounding box center [584, 214] width 122 height 18
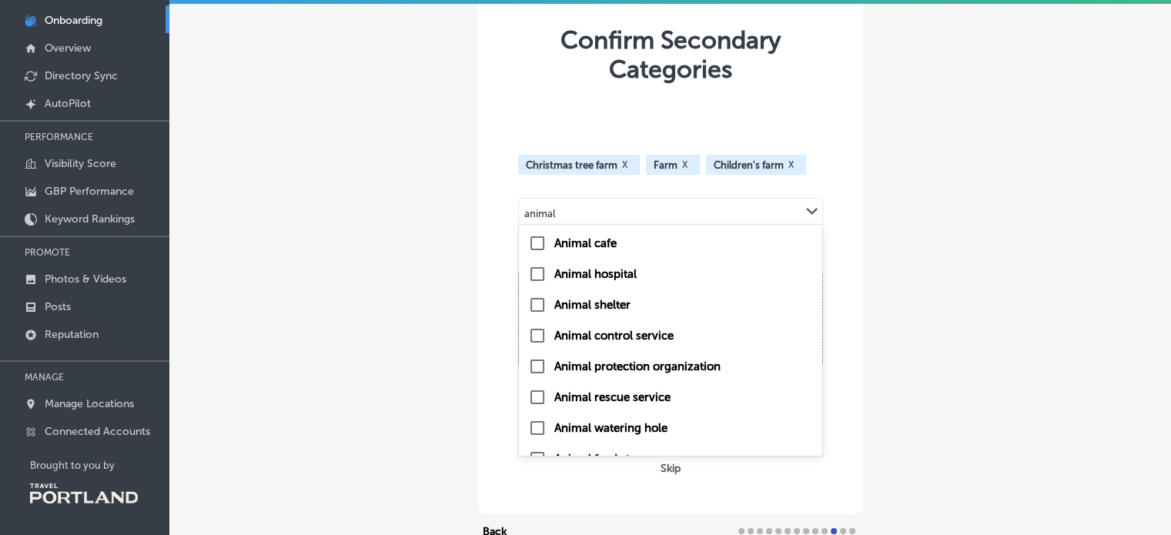
scroll to position [22, 0]
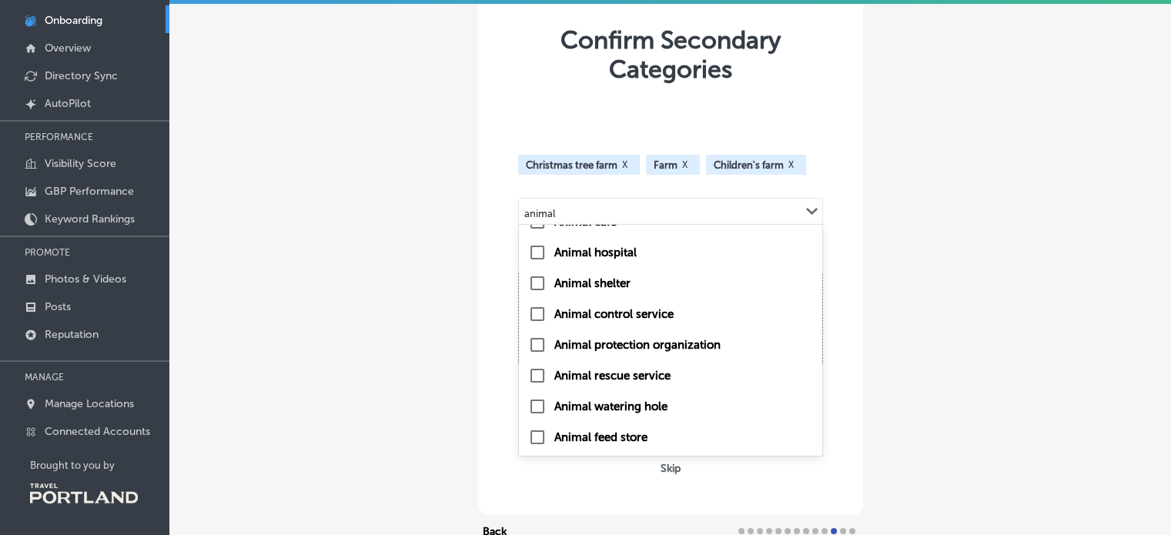
type input "animal"
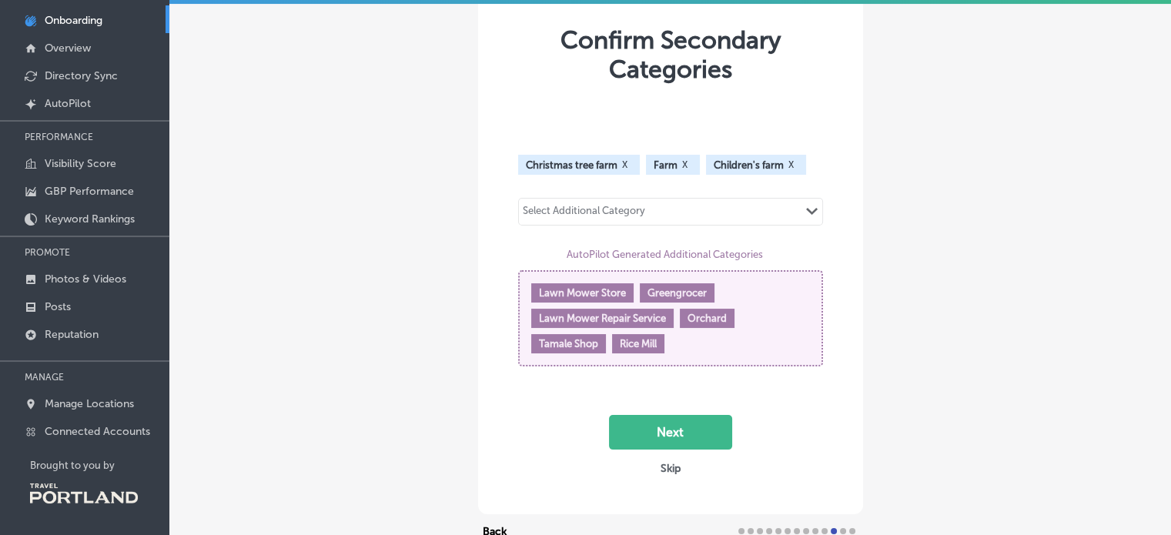
click at [907, 399] on div "Confirm Secondary Categories Christmas tree farm X Farm X Children's farm X Sel…" at bounding box center [669, 276] width 1001 height 616
click at [640, 426] on button "Next" at bounding box center [670, 432] width 123 height 35
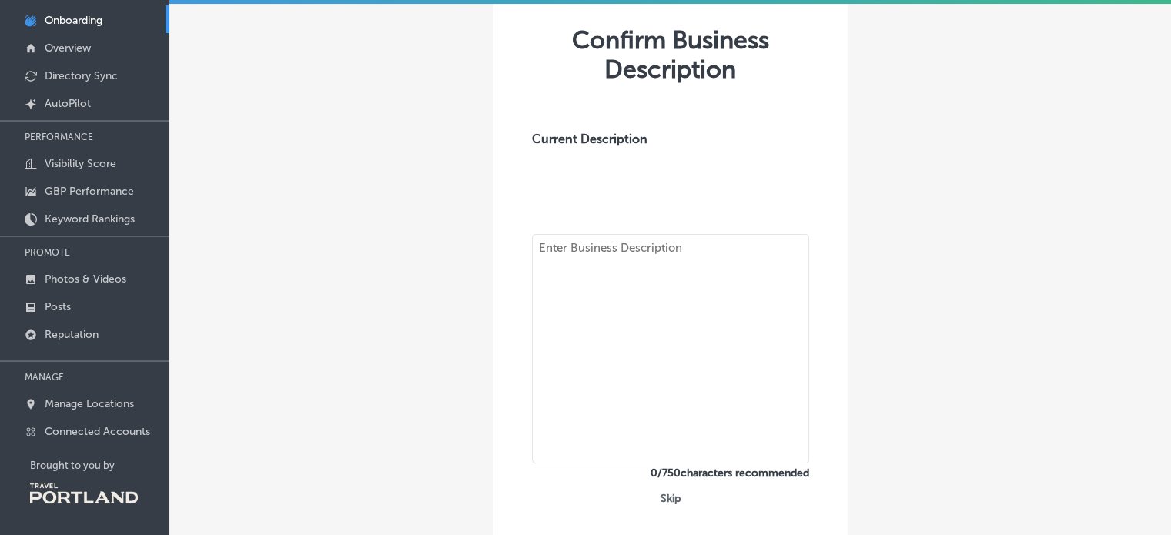
type textarea "[GEOGRAPHIC_DATA] is a family-friendly destination in [GEOGRAPHIC_DATA], [US_ST…"
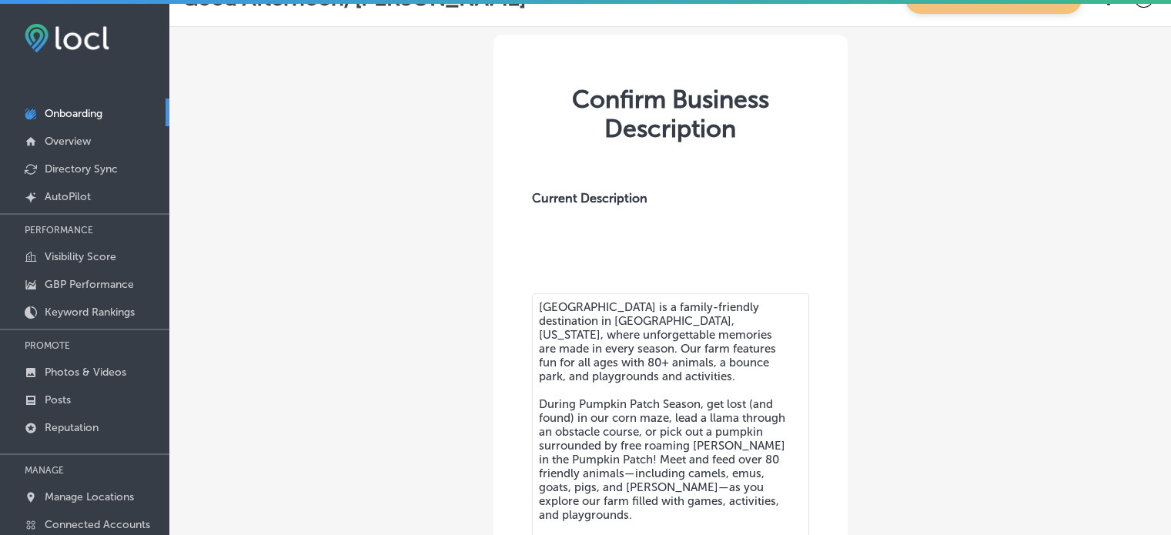
scroll to position [266, 0]
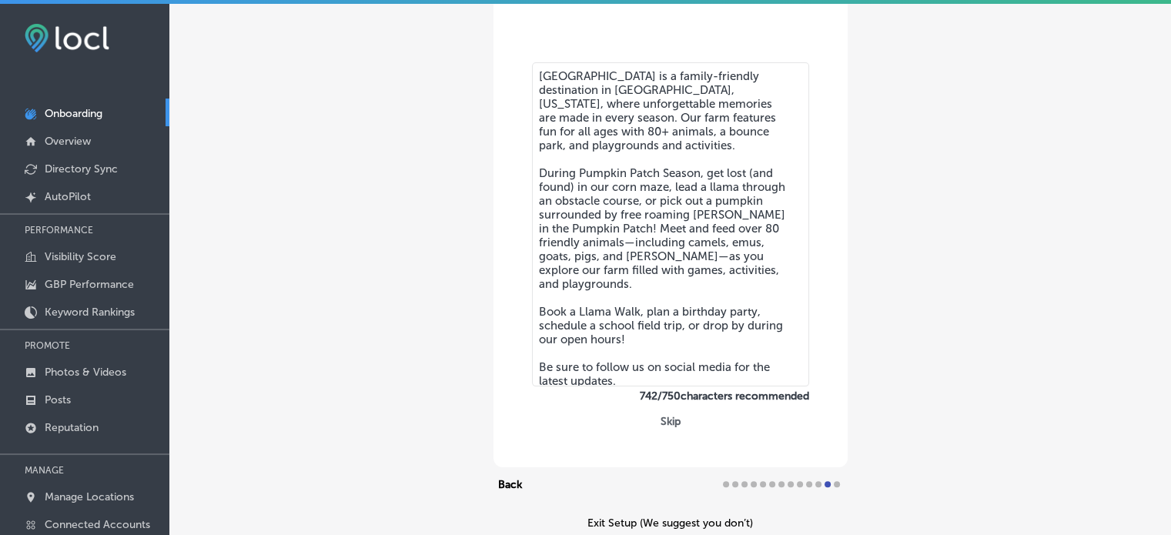
click at [683, 341] on textarea "[GEOGRAPHIC_DATA] is a family-friendly destination in [GEOGRAPHIC_DATA], [US_ST…" at bounding box center [670, 224] width 277 height 324
click at [664, 418] on button "Skip" at bounding box center [670, 421] width 29 height 15
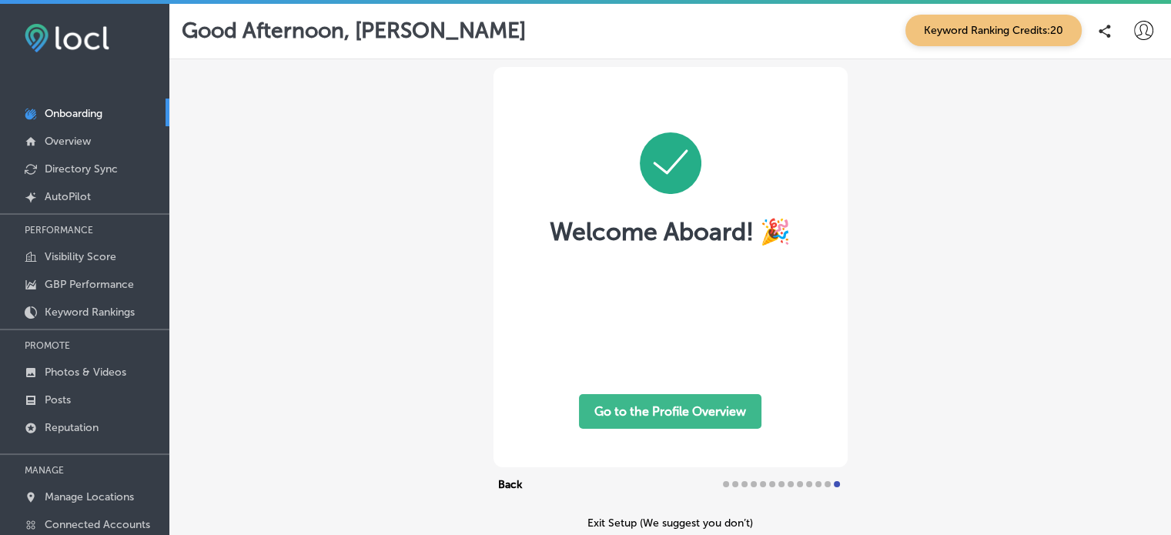
scroll to position [0, 0]
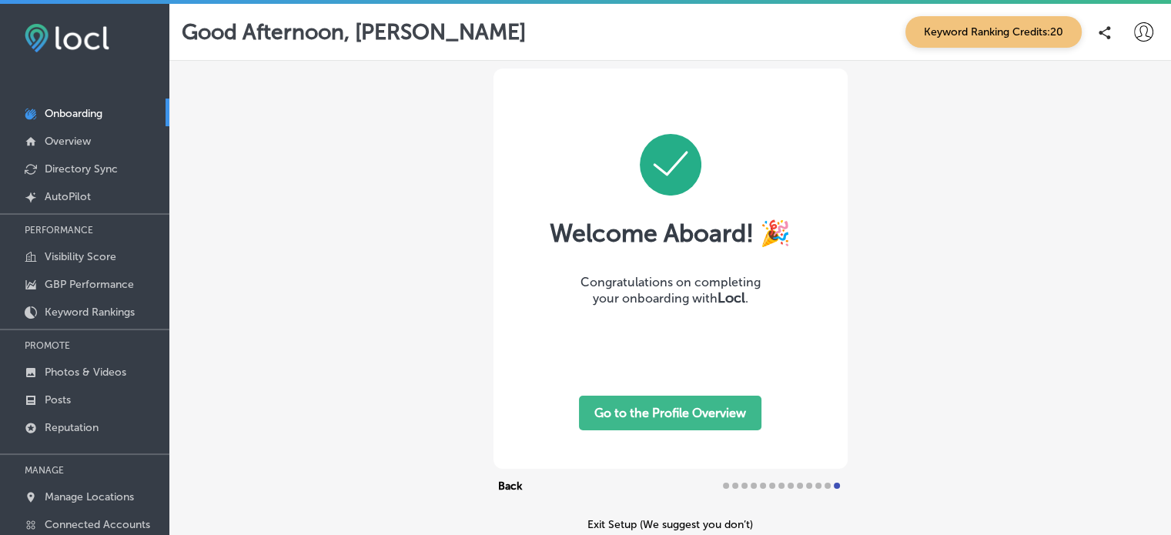
click at [702, 419] on button "Go to the Profile Overview" at bounding box center [670, 413] width 182 height 35
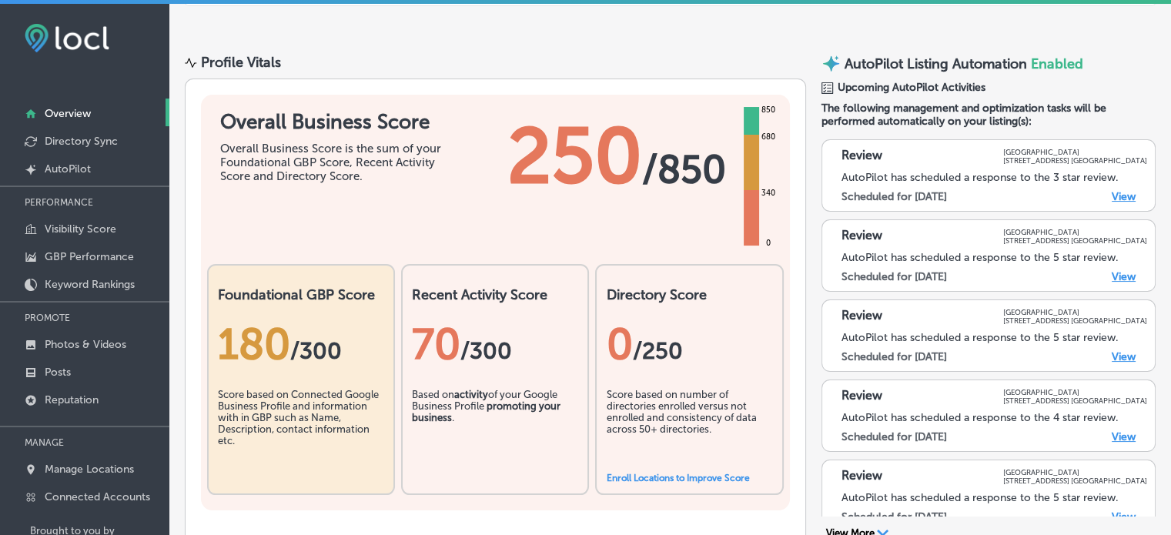
scroll to position [92, 0]
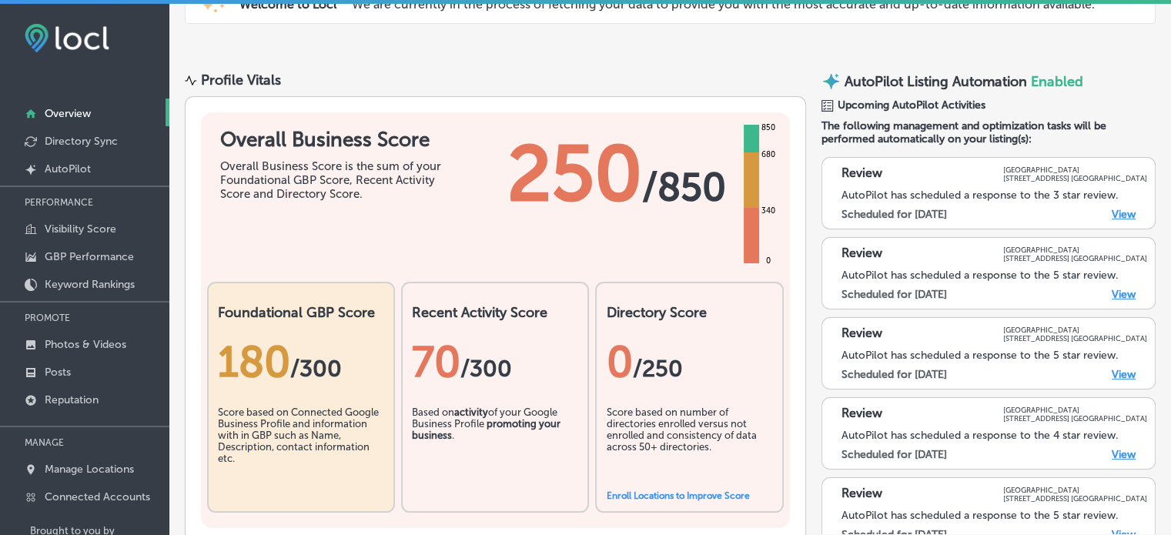
click at [712, 495] on link "Enroll Locations to Improve Score" at bounding box center [677, 495] width 143 height 11
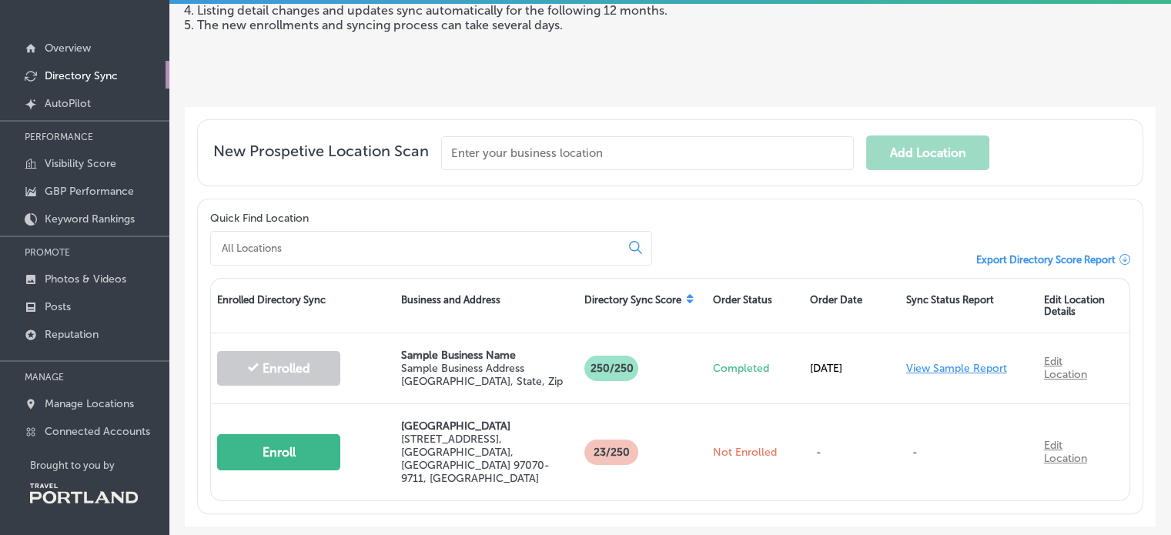
scroll to position [229, 0]
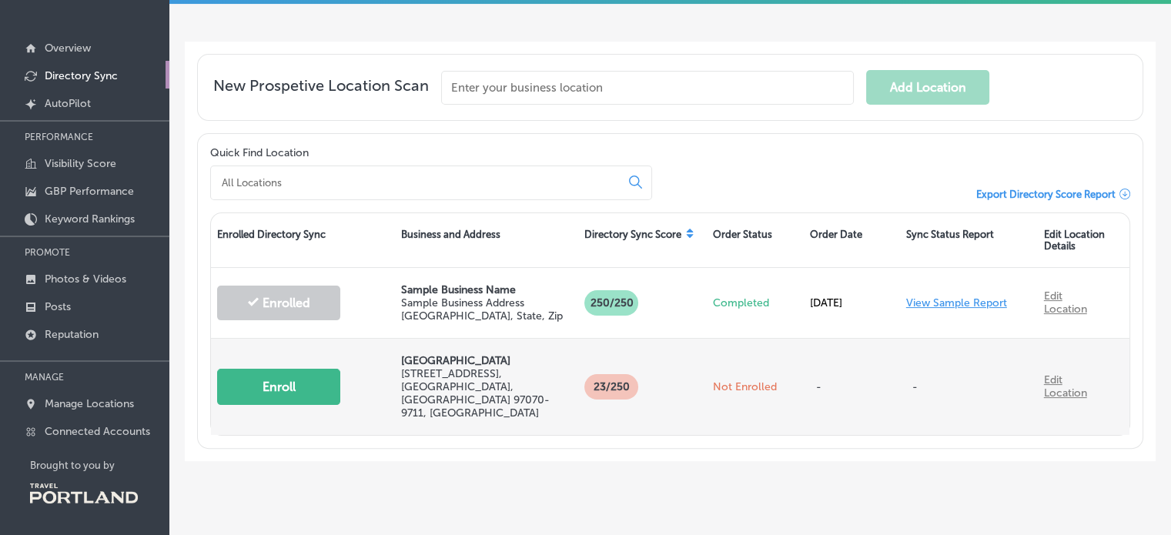
click at [308, 375] on button "Enroll" at bounding box center [278, 387] width 123 height 36
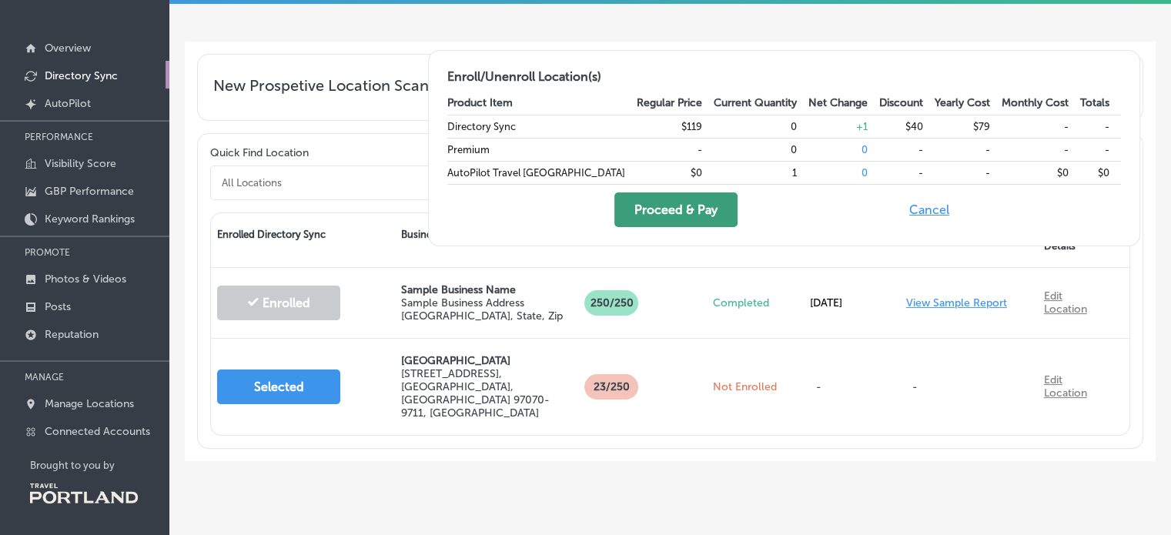
click at [737, 202] on button "Proceed & Pay" at bounding box center [675, 209] width 123 height 35
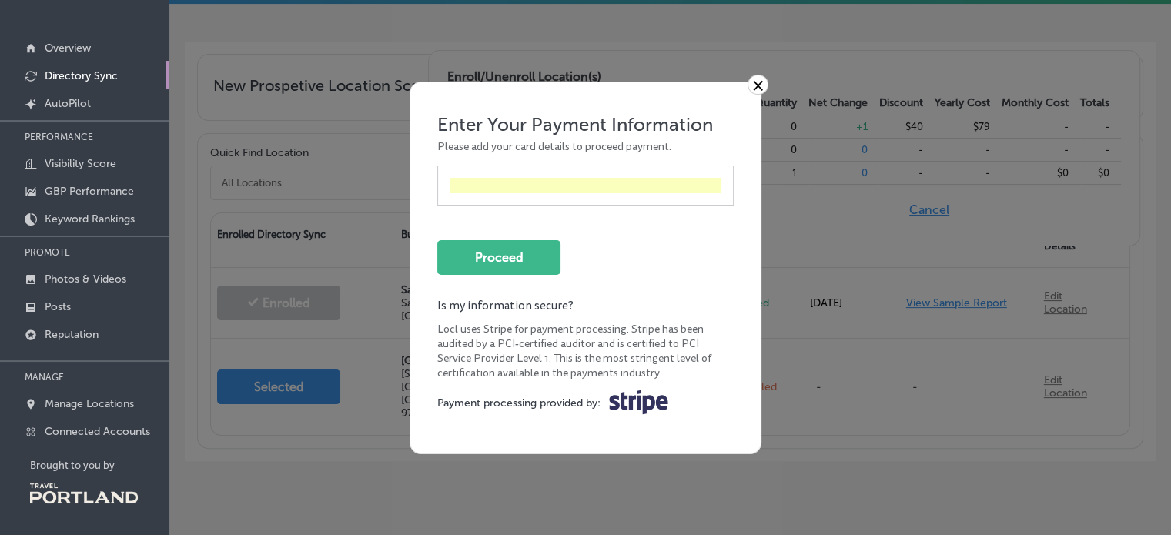
click at [754, 86] on link "×" at bounding box center [757, 85] width 21 height 20
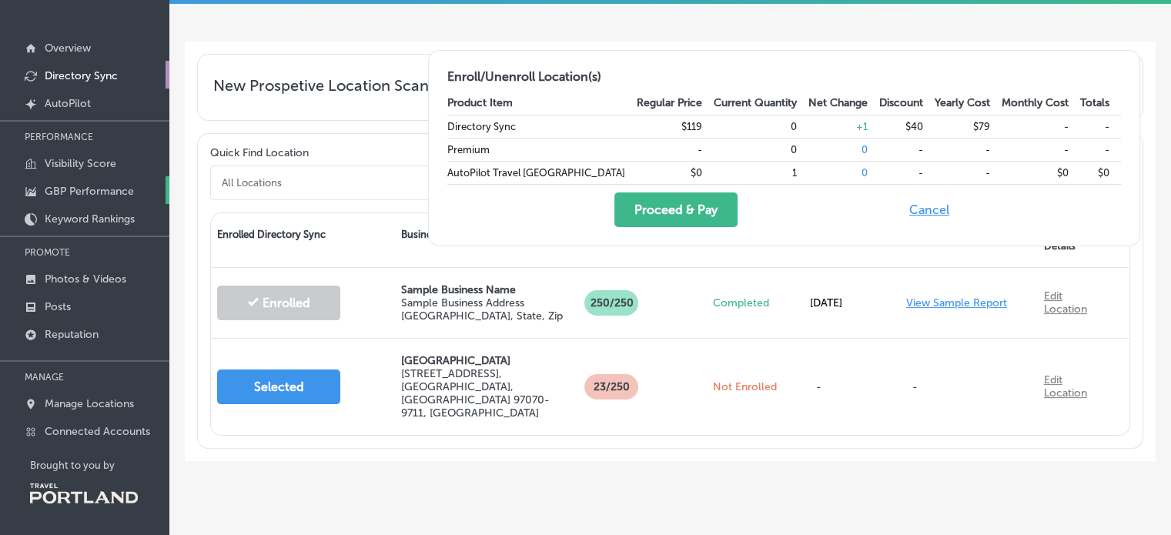
click at [85, 186] on p "GBP Performance" at bounding box center [89, 191] width 89 height 13
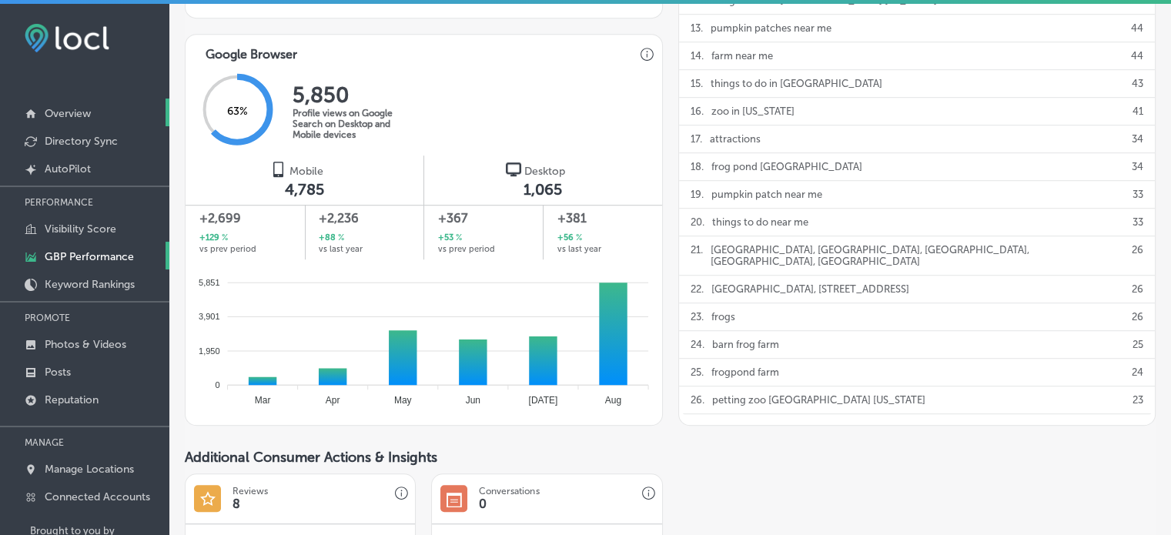
click at [61, 112] on p "Overview" at bounding box center [68, 113] width 46 height 13
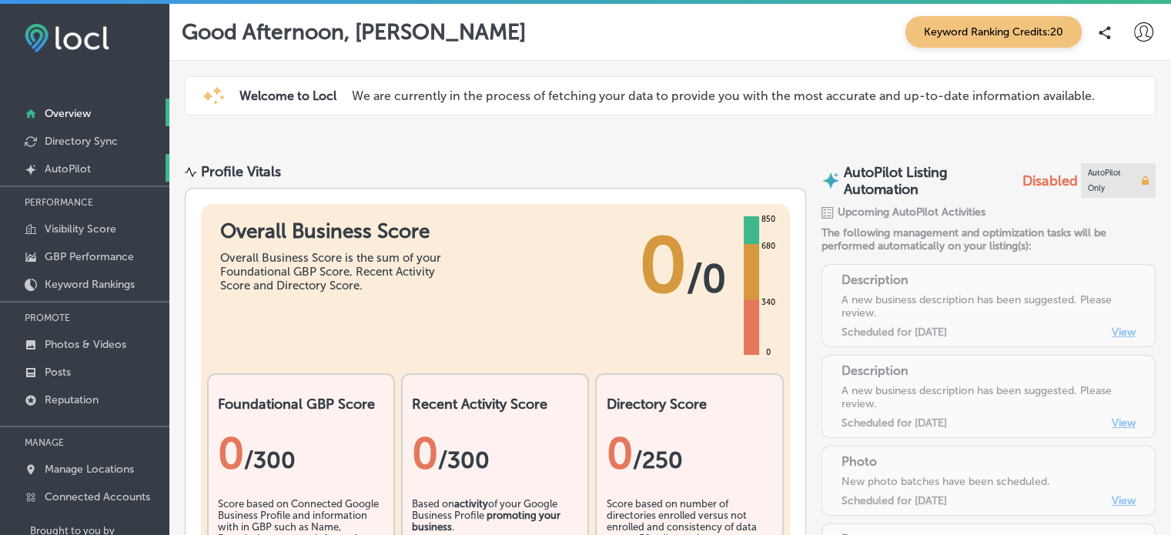
click at [82, 165] on p "AutoPilot" at bounding box center [68, 168] width 46 height 13
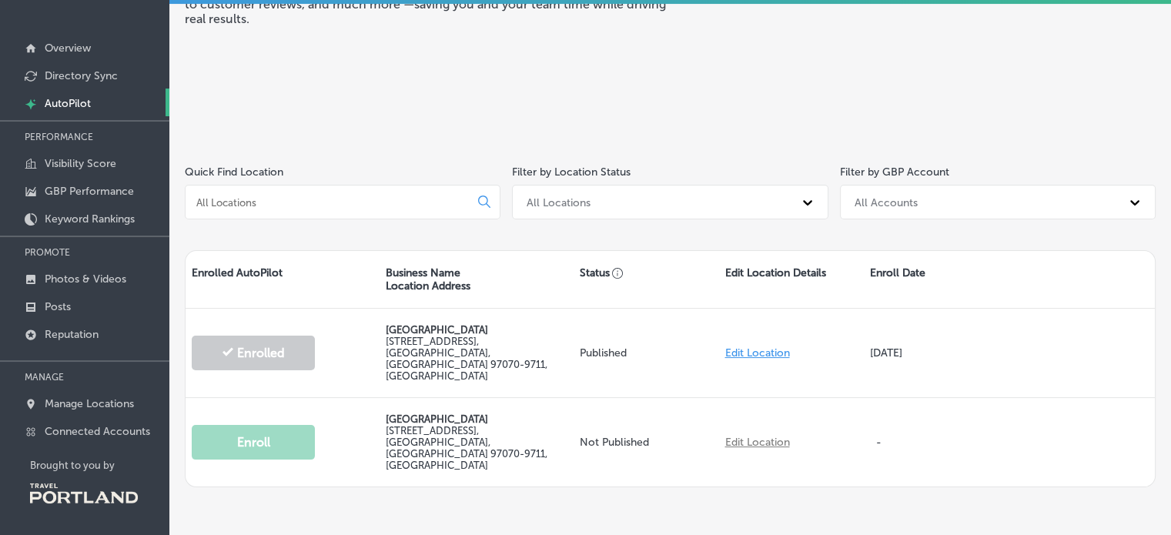
scroll to position [102, 0]
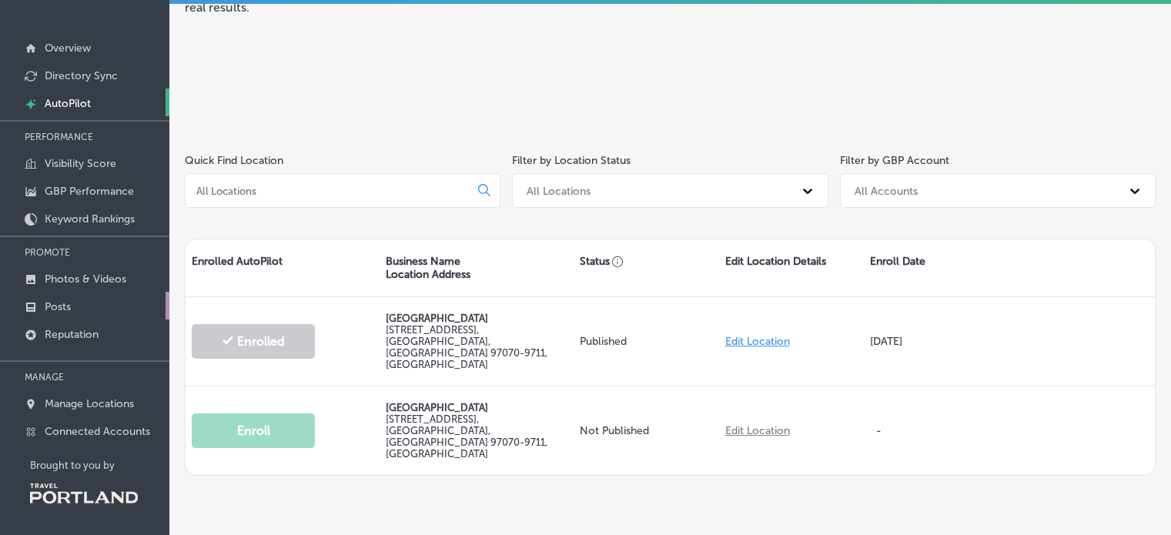
click at [55, 303] on p "Posts" at bounding box center [58, 306] width 26 height 13
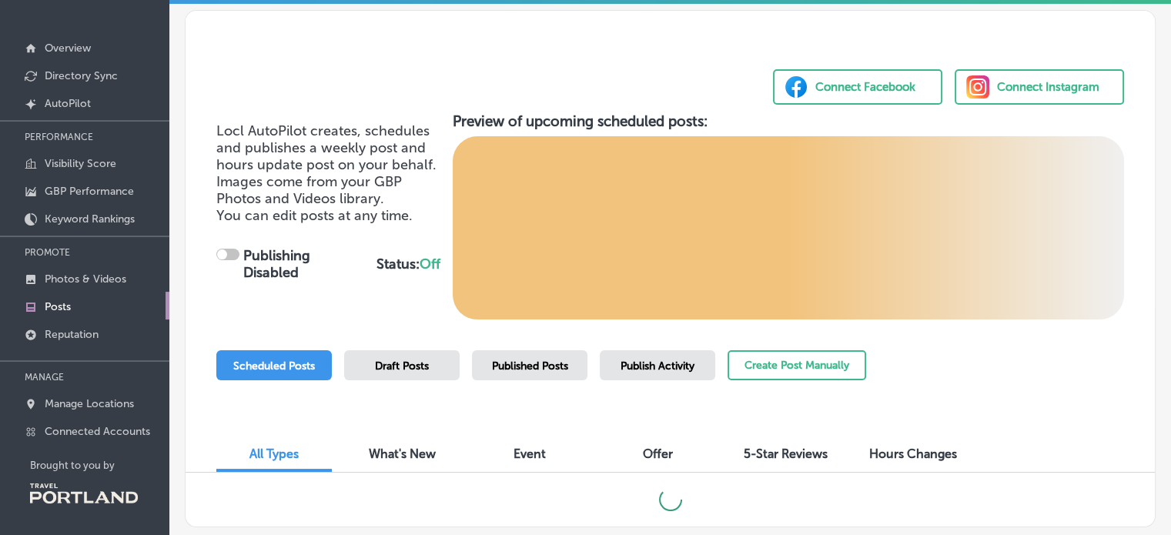
checkbox input "true"
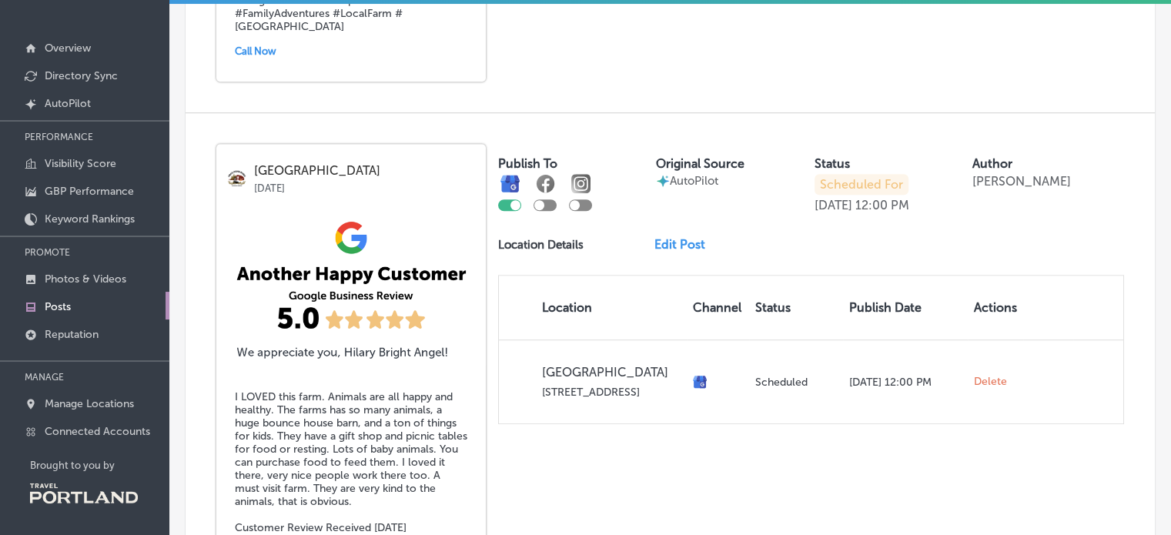
scroll to position [935, 0]
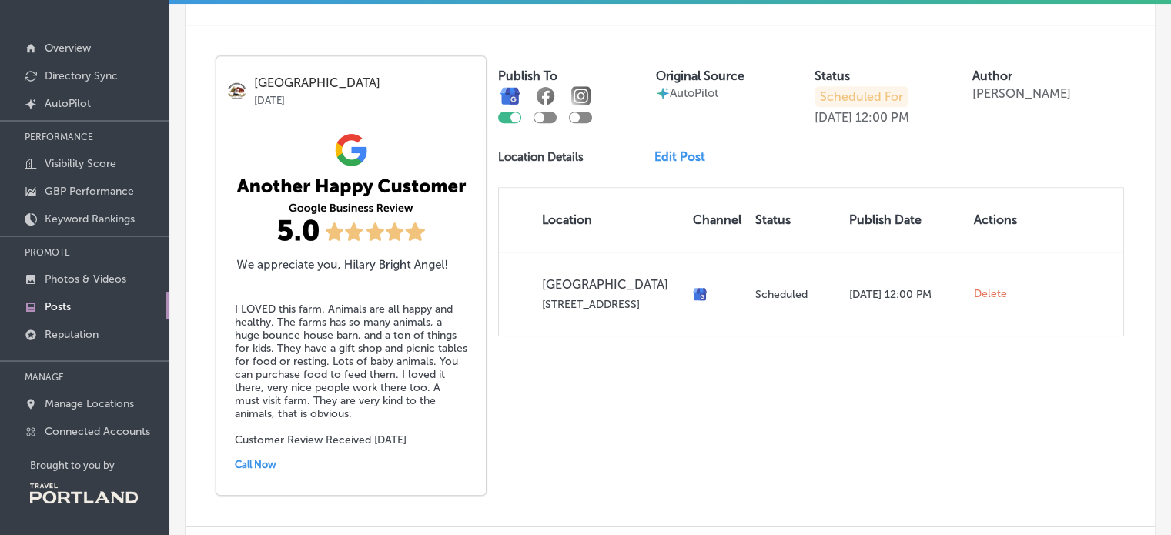
click at [842, 116] on p "[DATE]" at bounding box center [833, 117] width 38 height 15
click at [849, 102] on p "Scheduled For" at bounding box center [861, 96] width 94 height 21
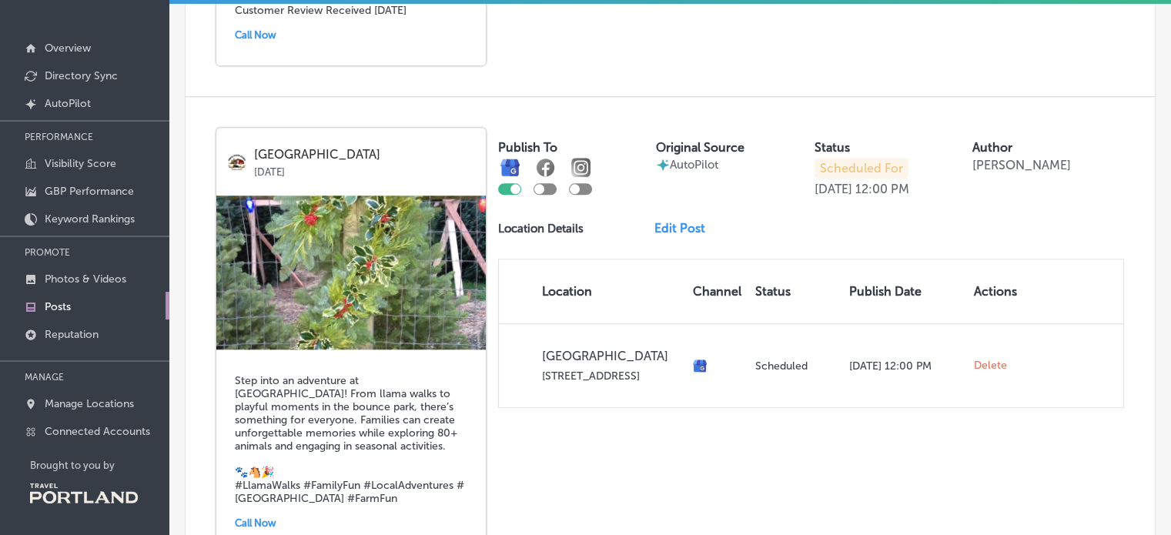
scroll to position [0, 0]
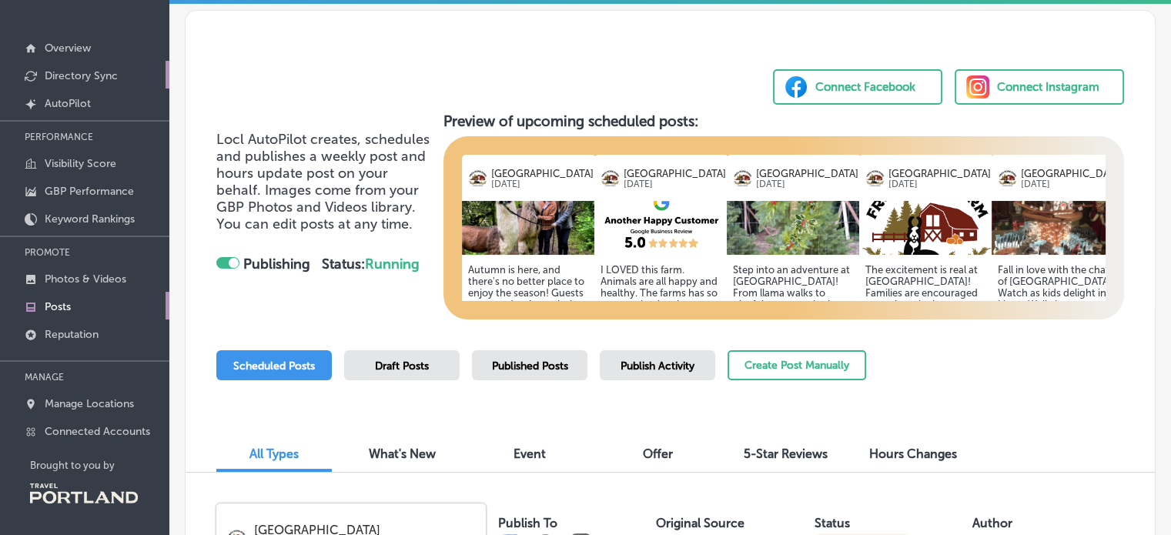
click at [102, 67] on link "Directory Sync" at bounding box center [84, 75] width 169 height 28
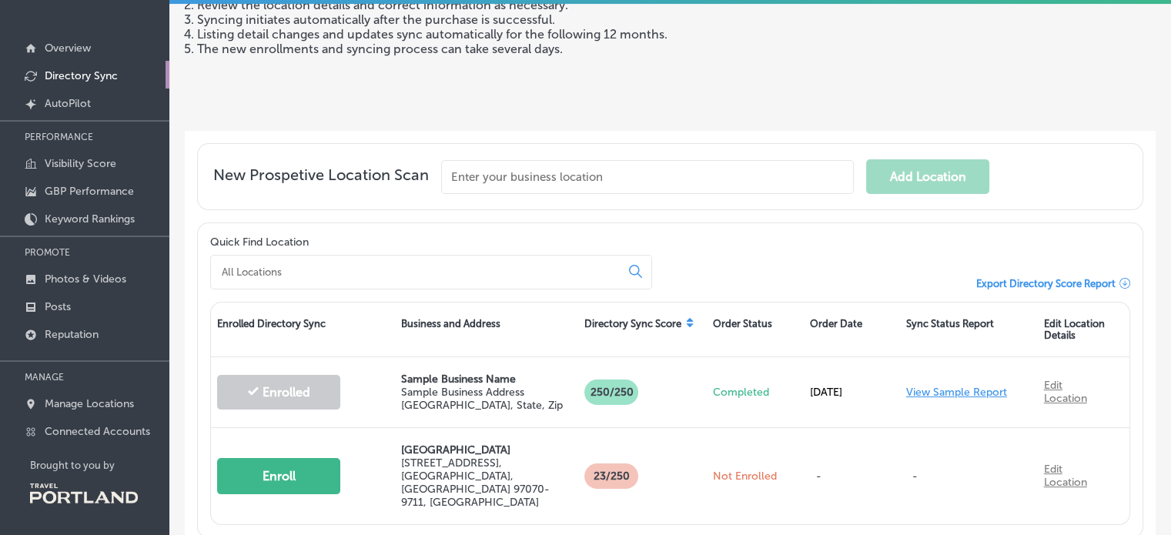
scroll to position [157, 0]
